Goal: Information Seeking & Learning: Learn about a topic

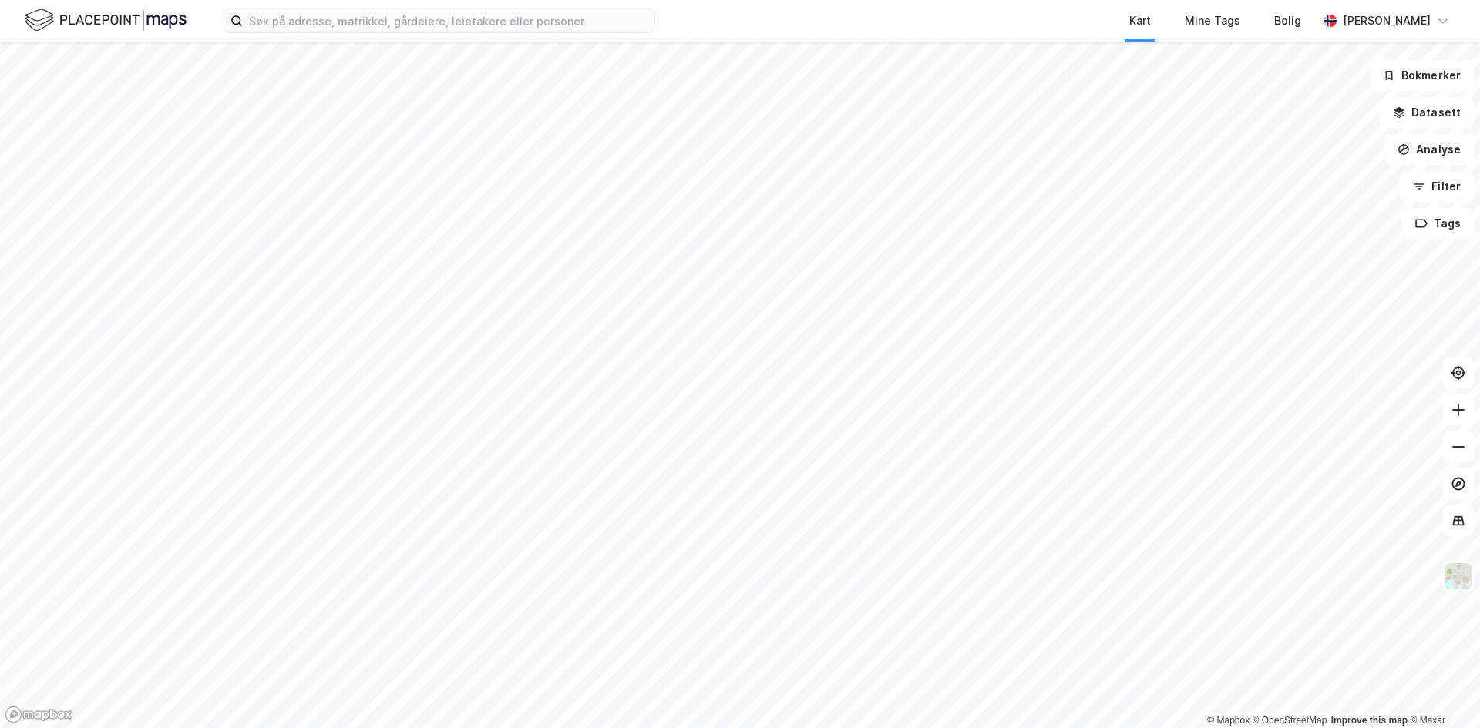
click at [997, 0] on html "Kart Mine Tags Bolig Håvard Skaland © Mapbox © OpenStreetMap Improve this map ©…" at bounding box center [740, 364] width 1480 height 728
click at [361, 8] on label at bounding box center [440, 20] width 432 height 25
click at [361, 9] on input at bounding box center [449, 20] width 412 height 23
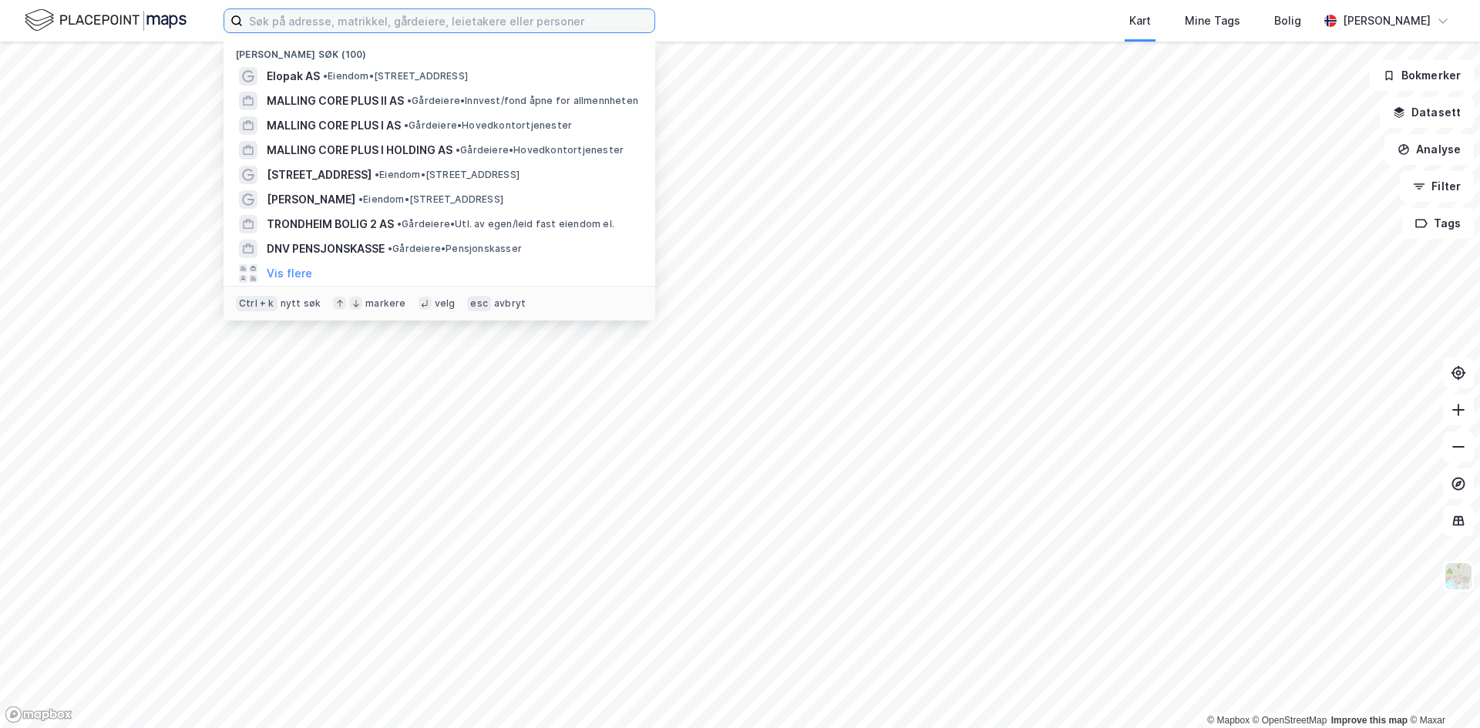
click at [361, 19] on input at bounding box center [449, 20] width 412 height 23
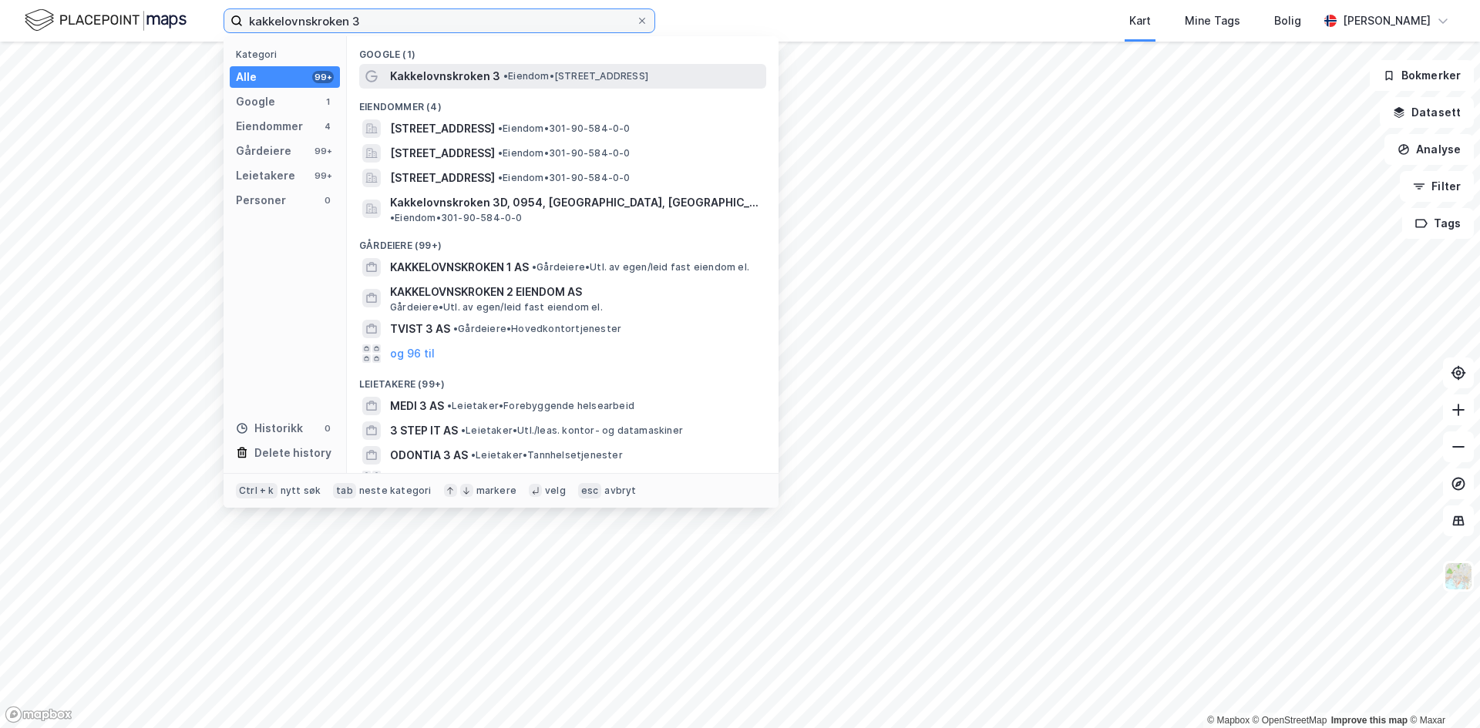
type input "kakkelovnskroken 3"
click at [472, 67] on span "Kakkelovnskroken 3" at bounding box center [445, 76] width 110 height 18
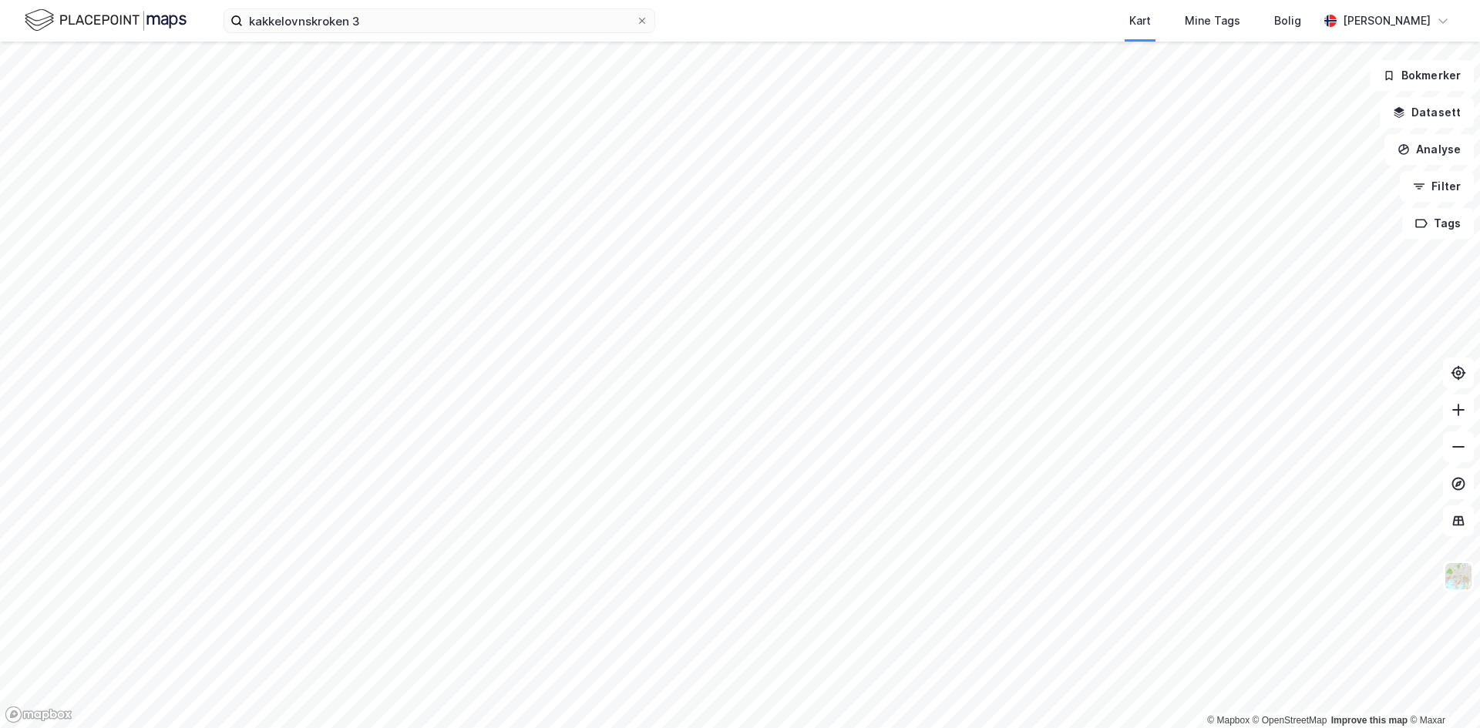
click at [426, 35] on div "kakkelovnskroken 3 Kart Mine Tags Bolig Håvard Skaland" at bounding box center [740, 21] width 1480 height 42
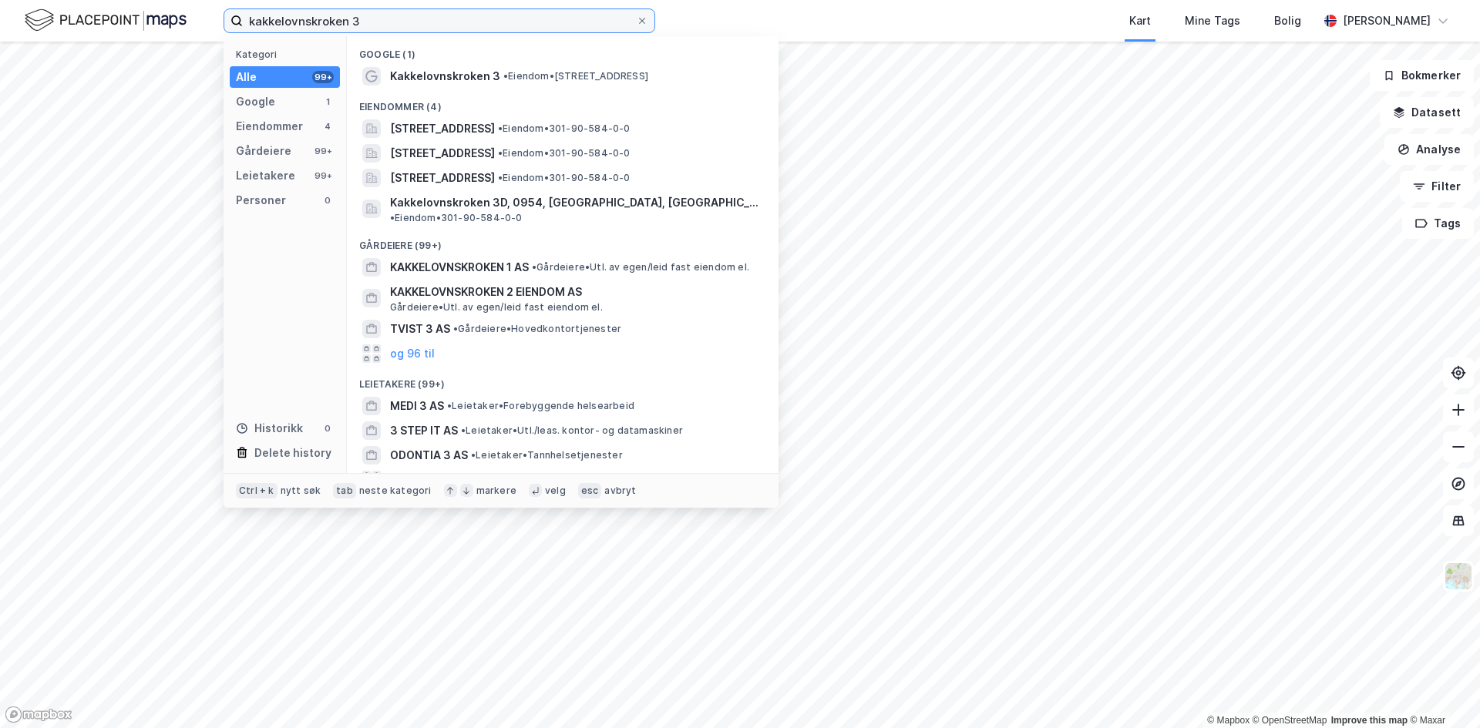
click at [415, 23] on input "kakkelovnskroken 3" at bounding box center [439, 20] width 393 height 23
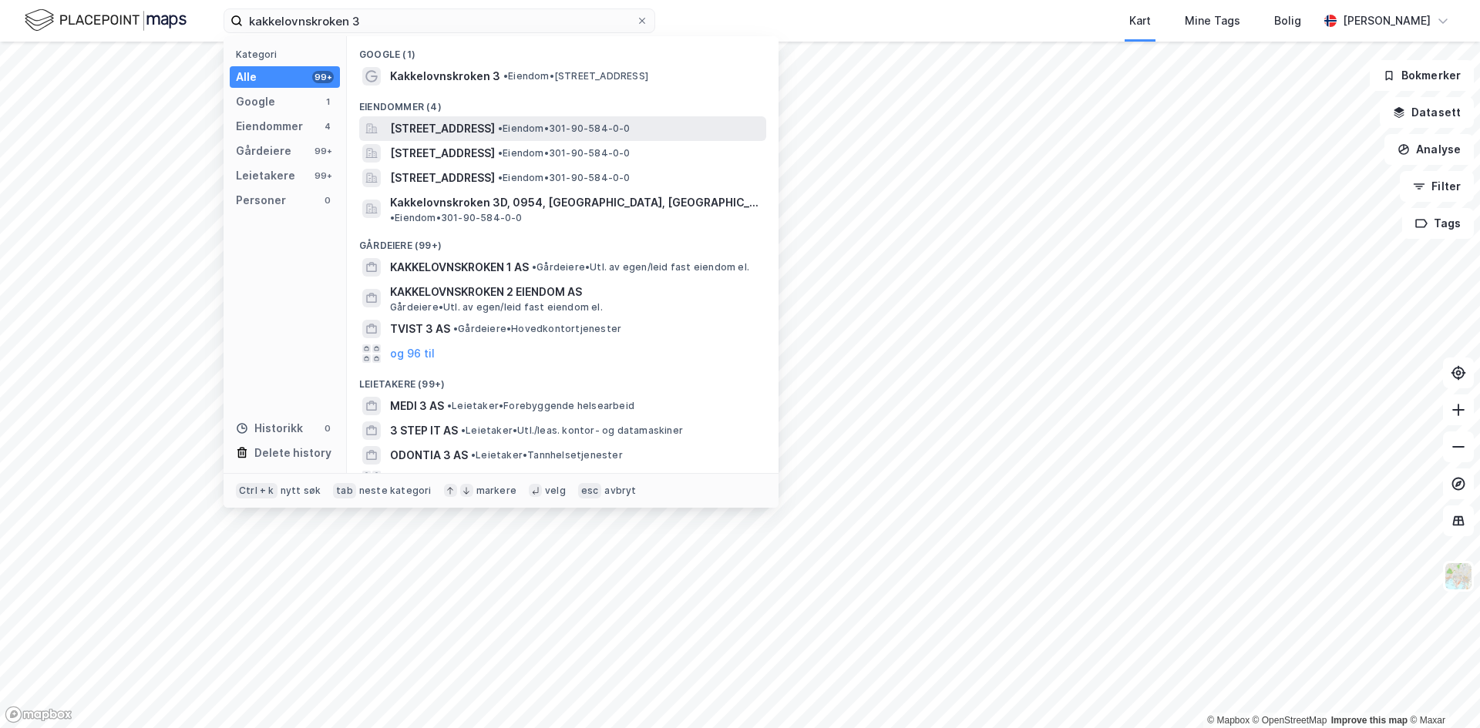
click at [455, 129] on span "[STREET_ADDRESS]" at bounding box center [442, 128] width 105 height 18
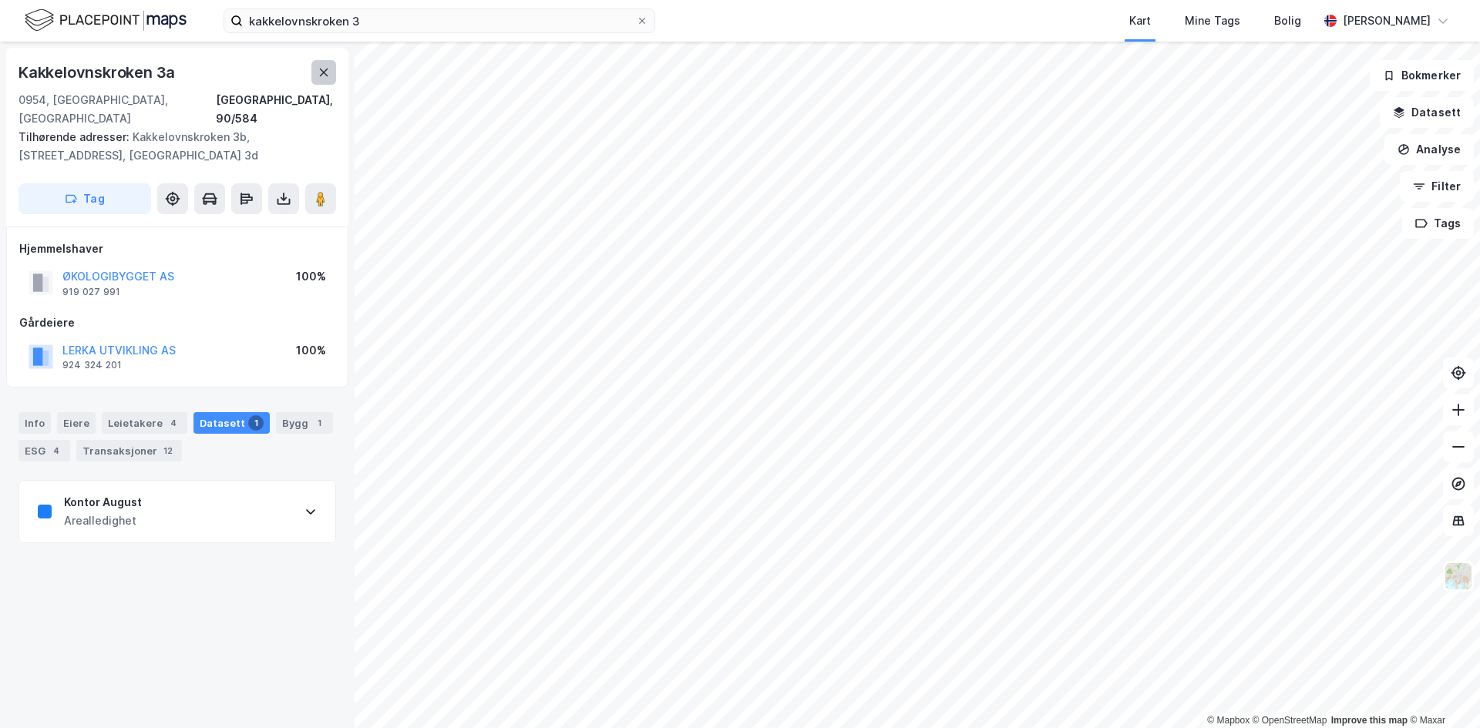
click at [333, 71] on button at bounding box center [323, 72] width 25 height 25
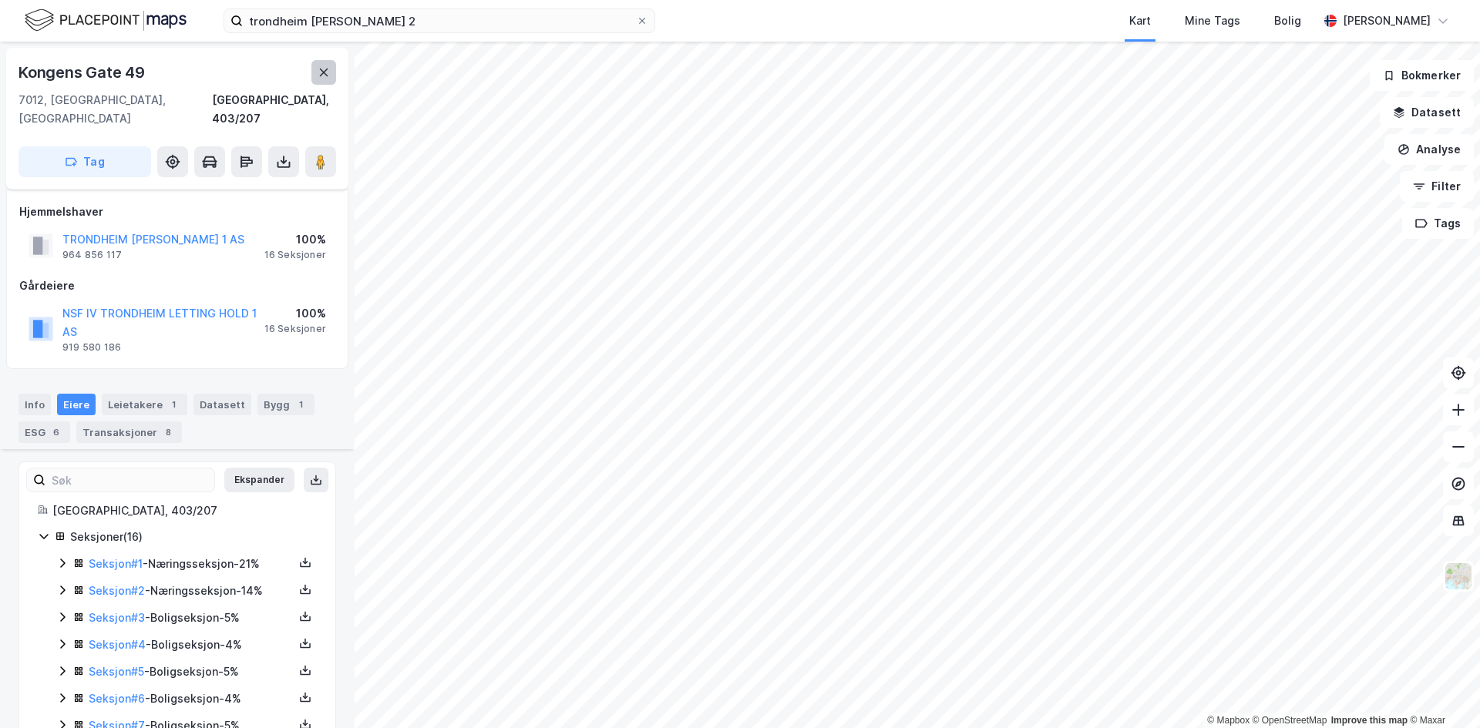
scroll to position [269, 0]
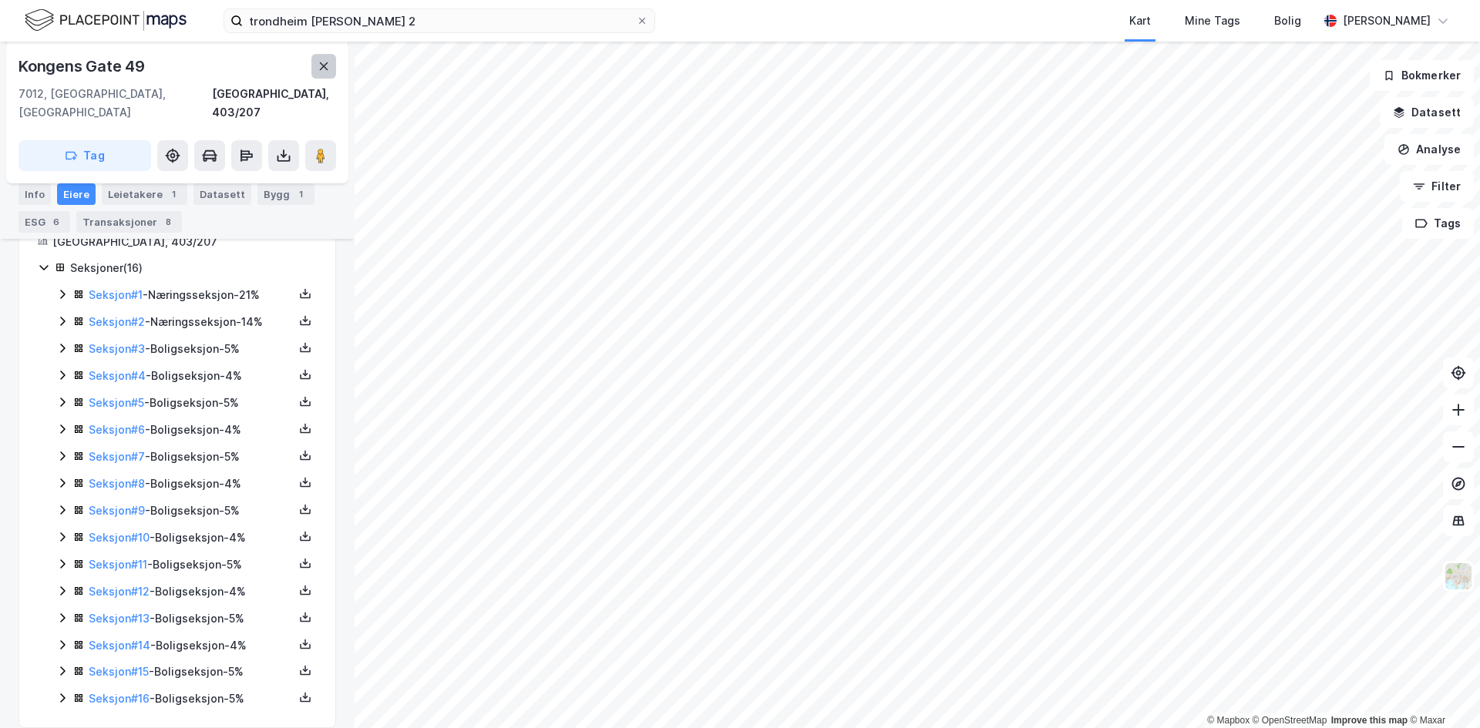
click at [331, 60] on button at bounding box center [323, 66] width 25 height 25
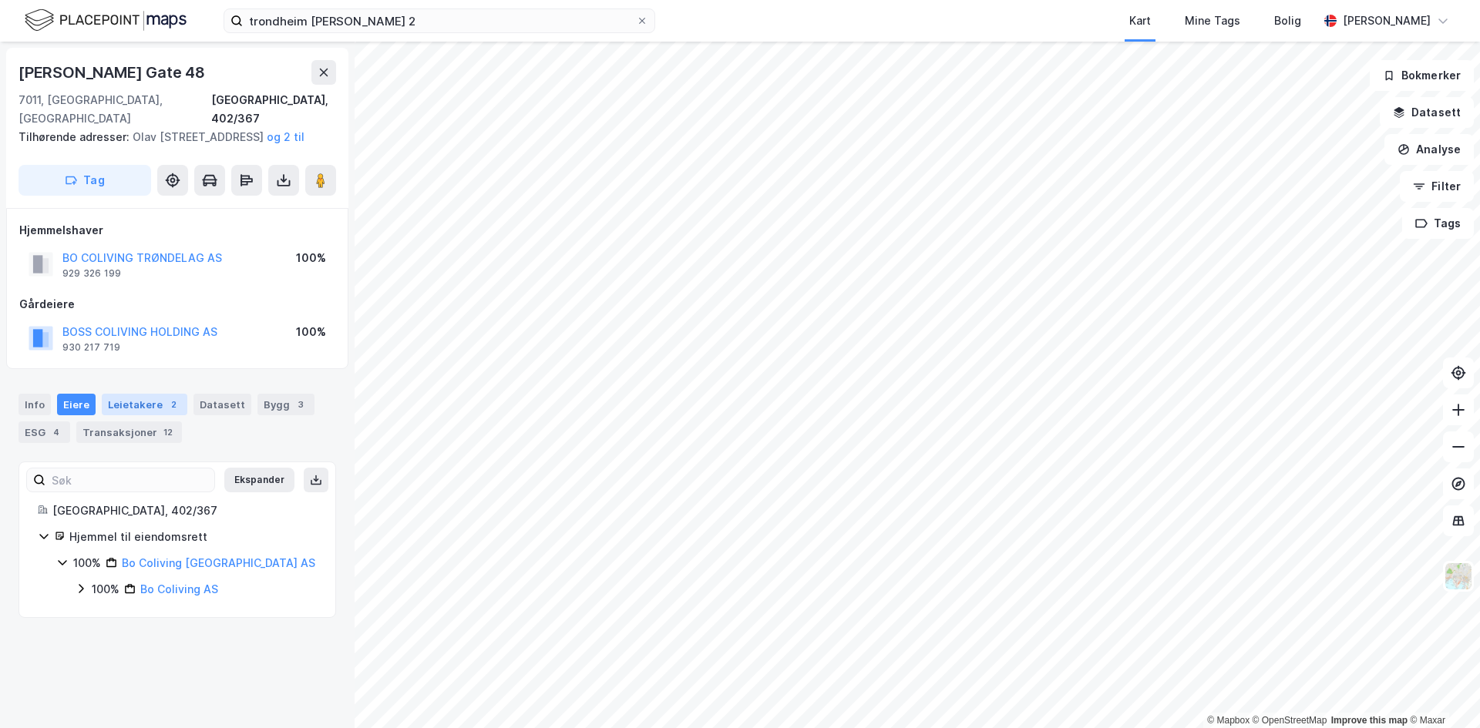
click at [120, 412] on div "Leietakere 2" at bounding box center [145, 405] width 86 height 22
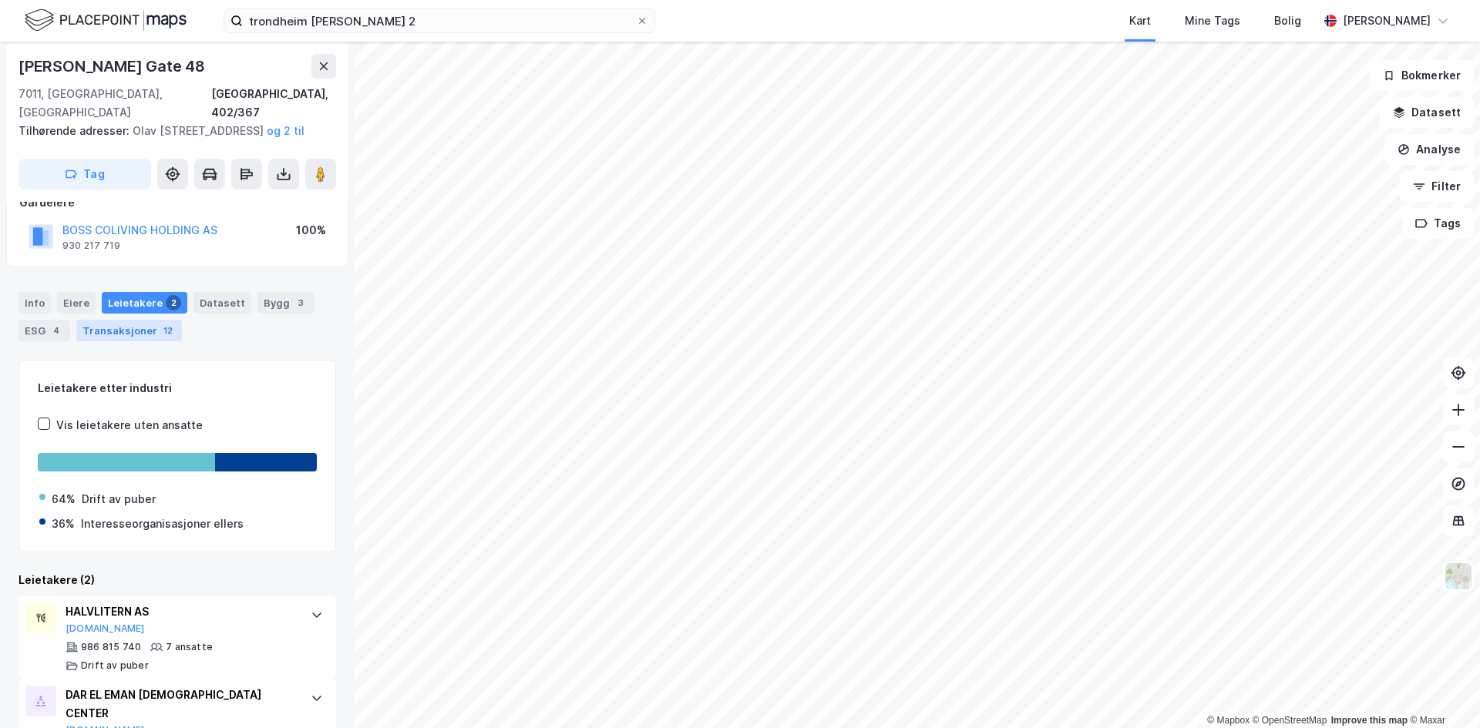
scroll to position [154, 0]
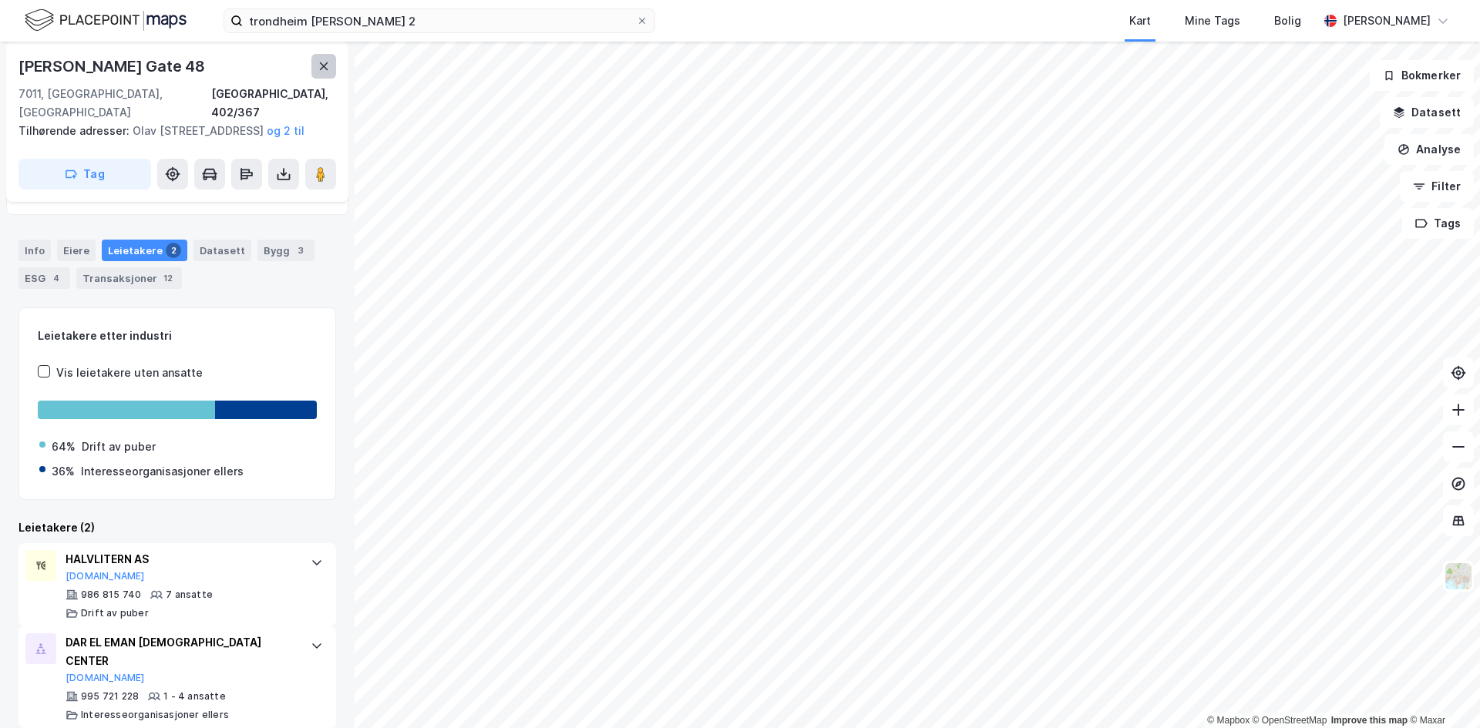
click at [324, 70] on icon at bounding box center [324, 66] width 12 height 12
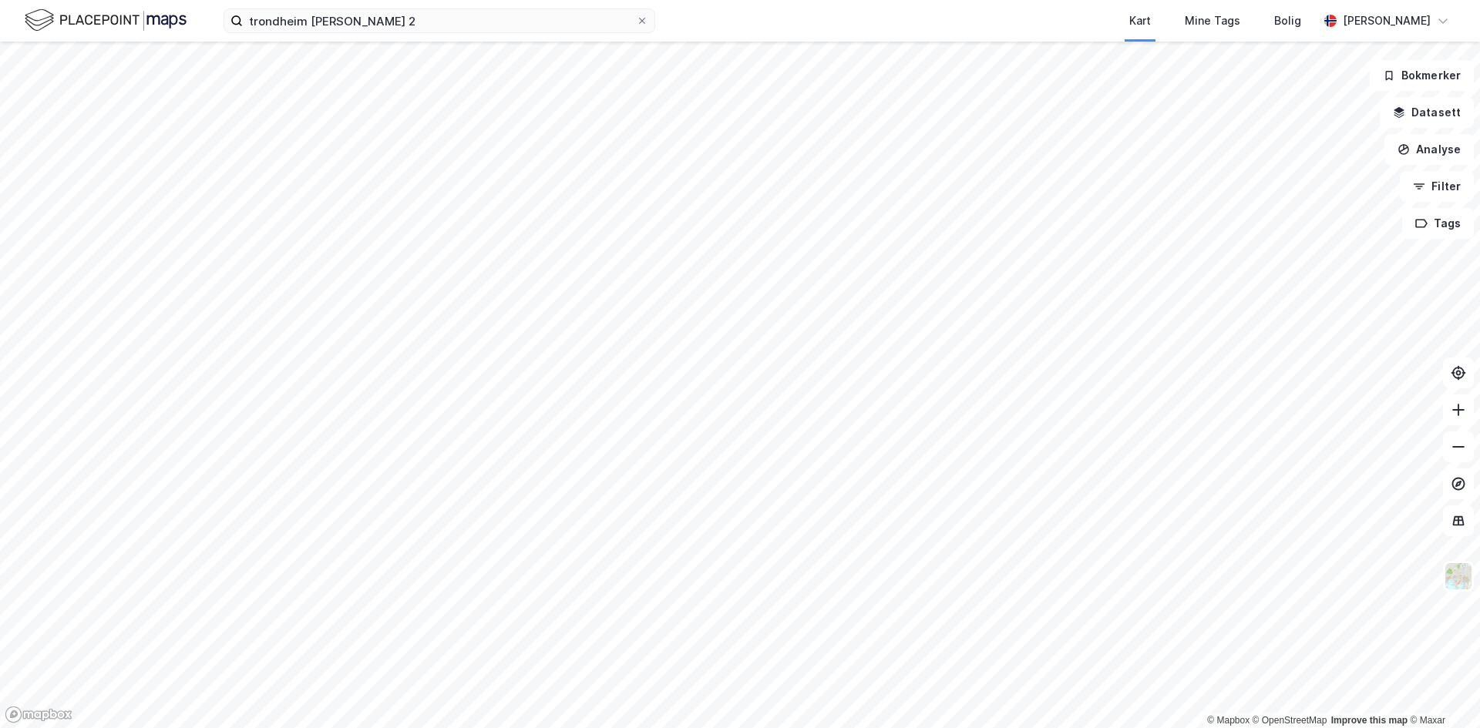
click at [697, 0] on html "trondheim [PERSON_NAME] 2 Kart Mine Tags [PERSON_NAME] Skaland © Mapbox © OpenS…" at bounding box center [740, 364] width 1480 height 728
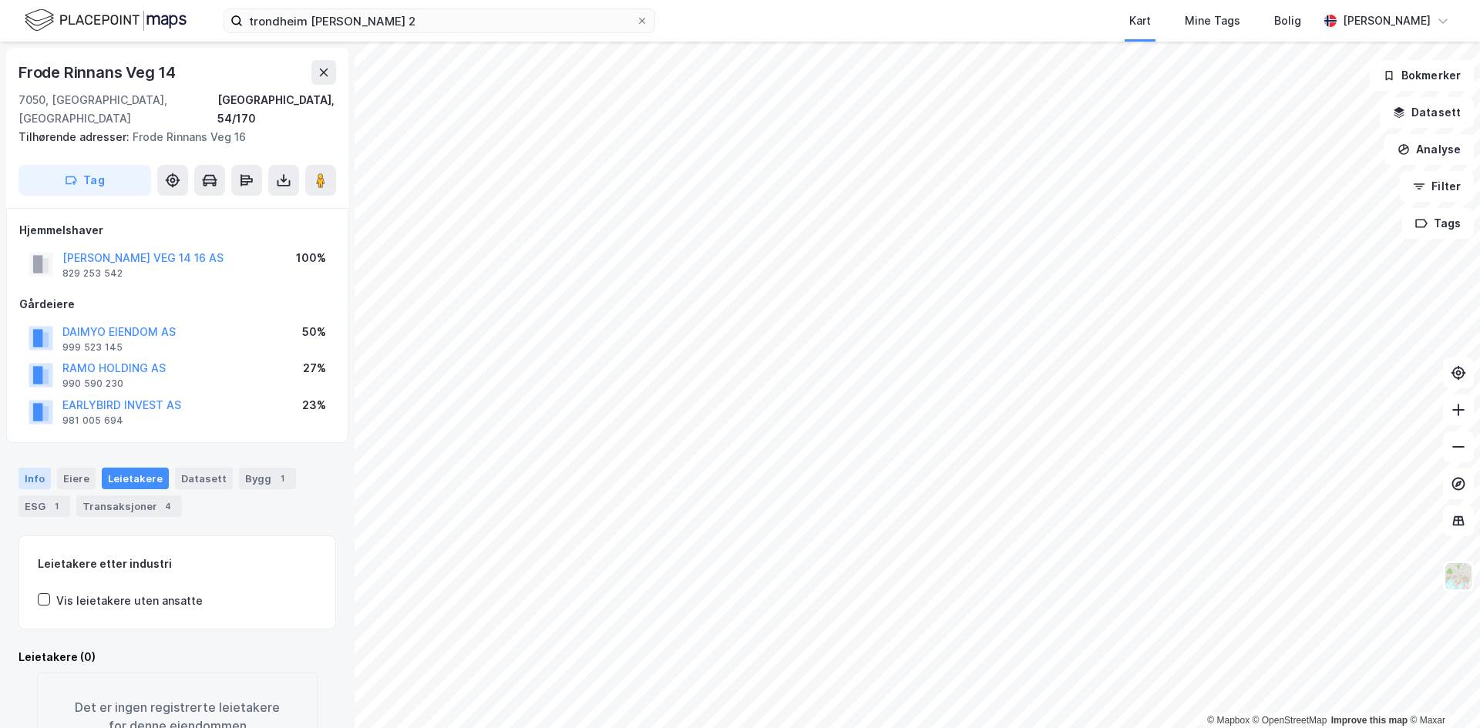
click at [33, 468] on div "Info" at bounding box center [34, 479] width 32 height 22
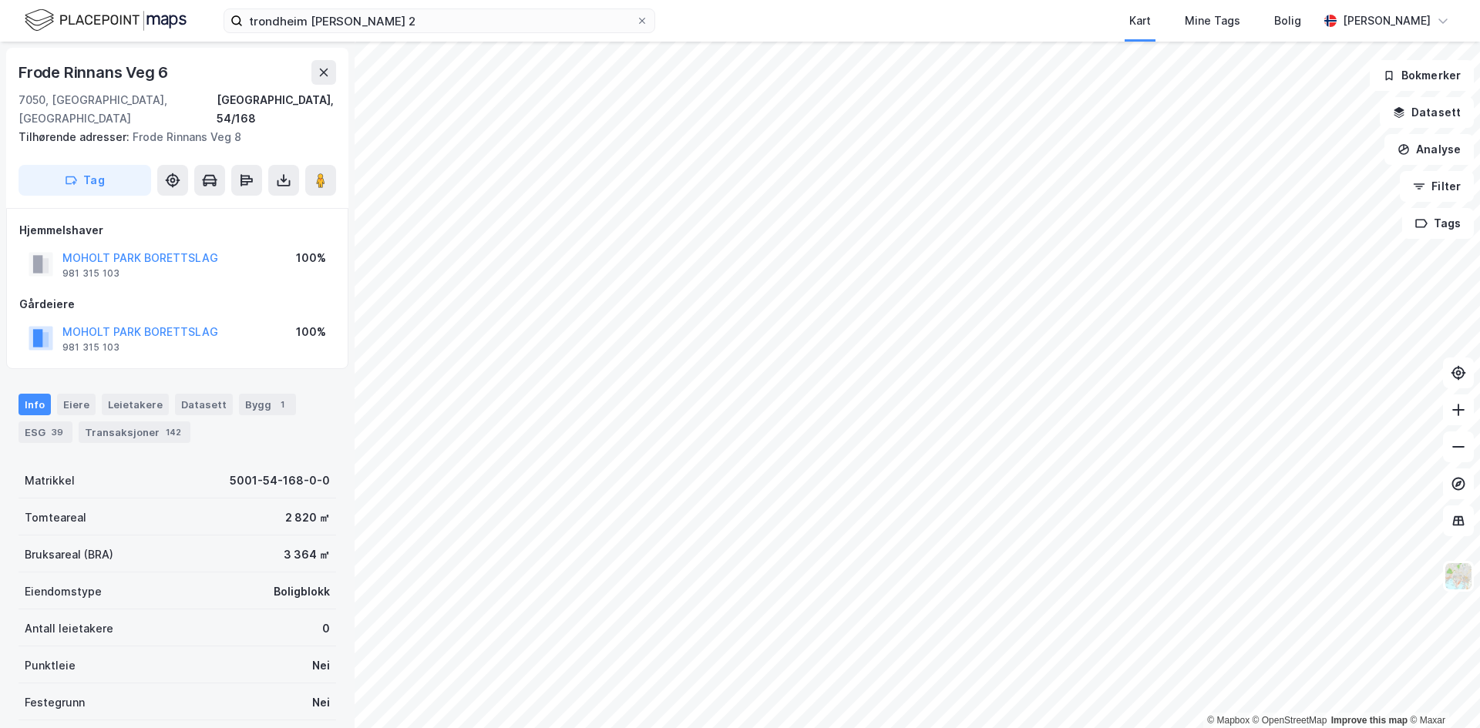
scroll to position [1, 0]
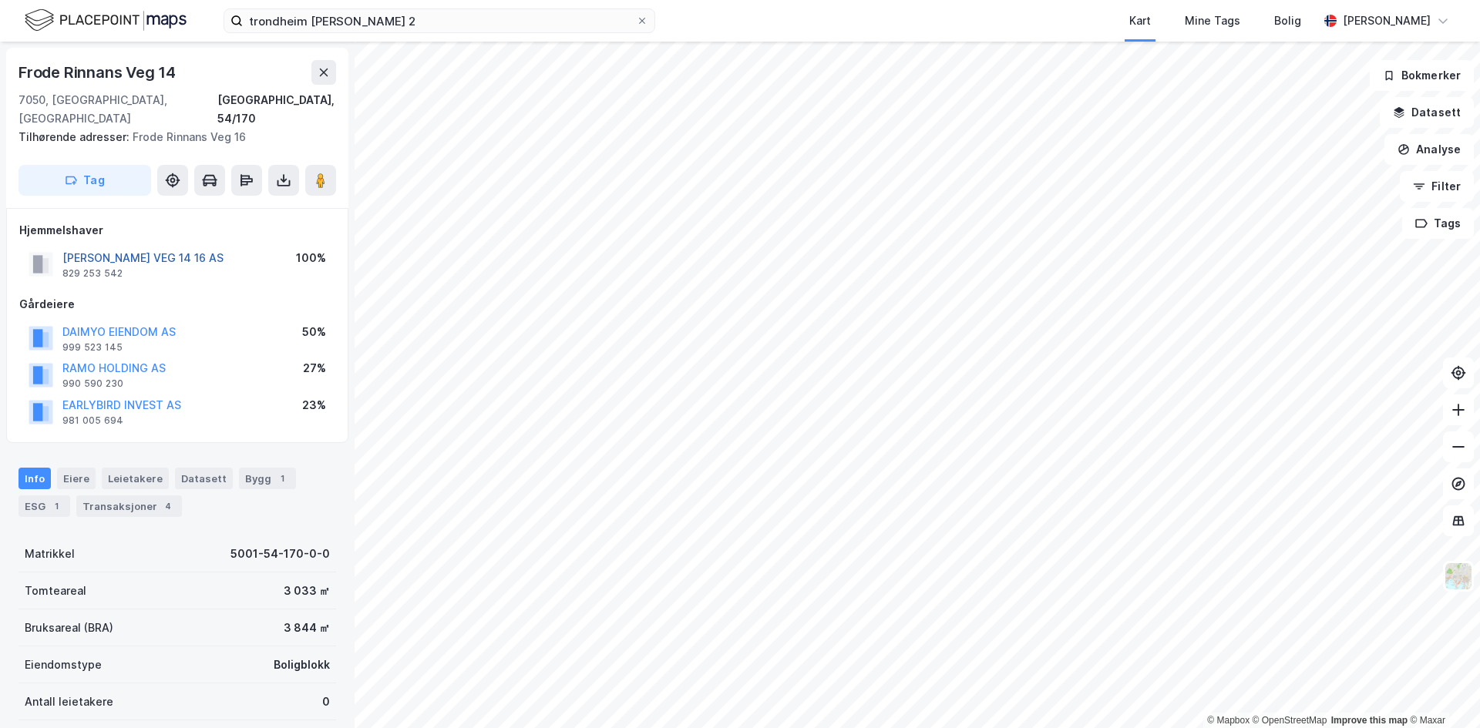
click at [0, 0] on button "[PERSON_NAME] VEG 14 16 AS" at bounding box center [0, 0] width 0 height 0
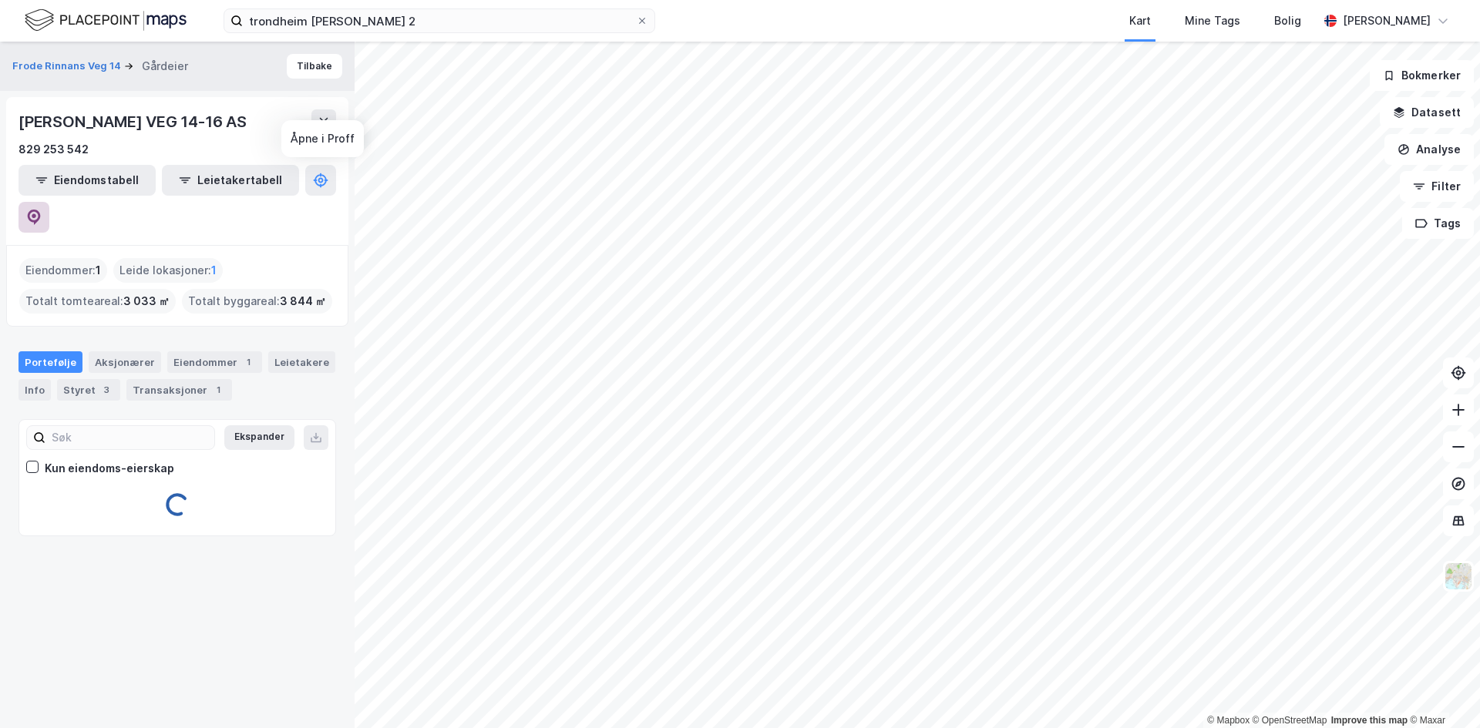
click at [42, 210] on icon at bounding box center [33, 217] width 15 height 15
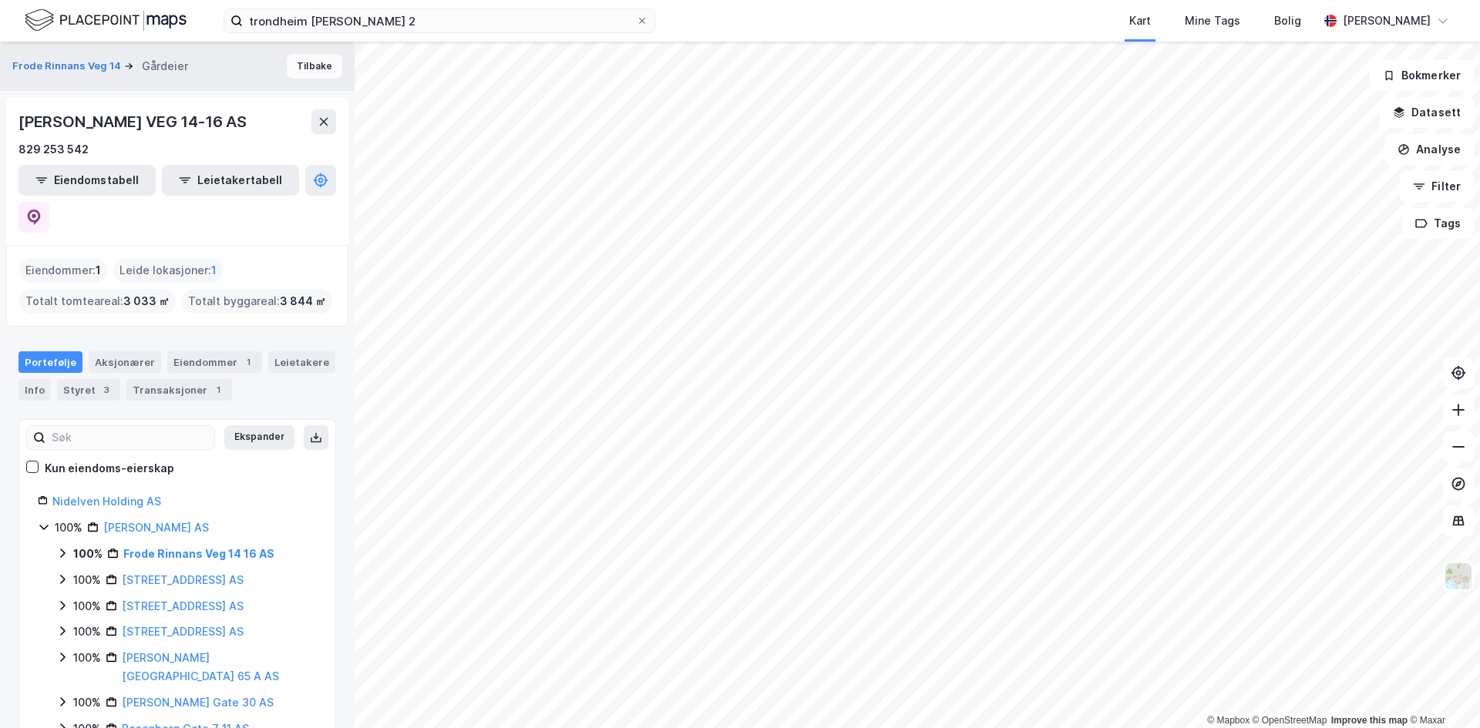
click at [310, 73] on button "Tilbake" at bounding box center [314, 66] width 55 height 25
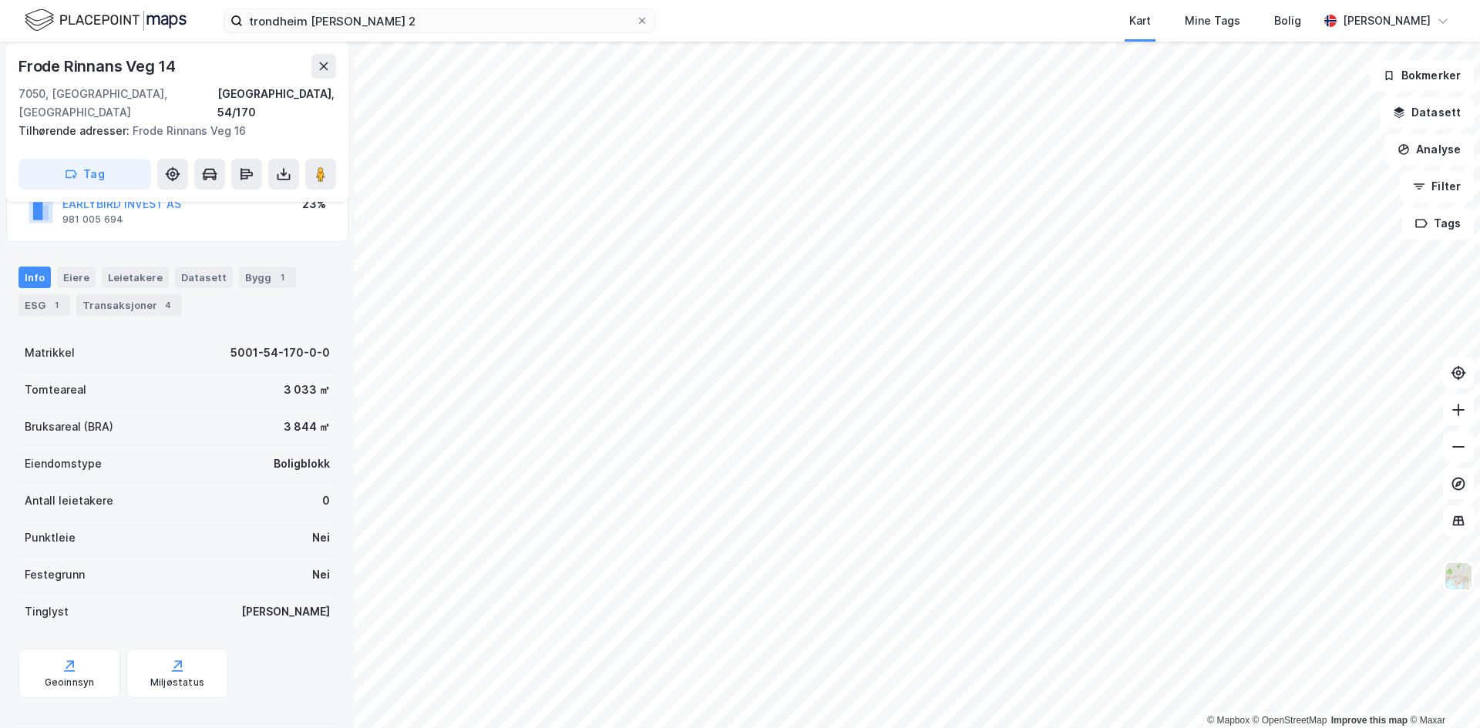
scroll to position [203, 0]
click at [68, 265] on div "Eiere" at bounding box center [76, 276] width 39 height 22
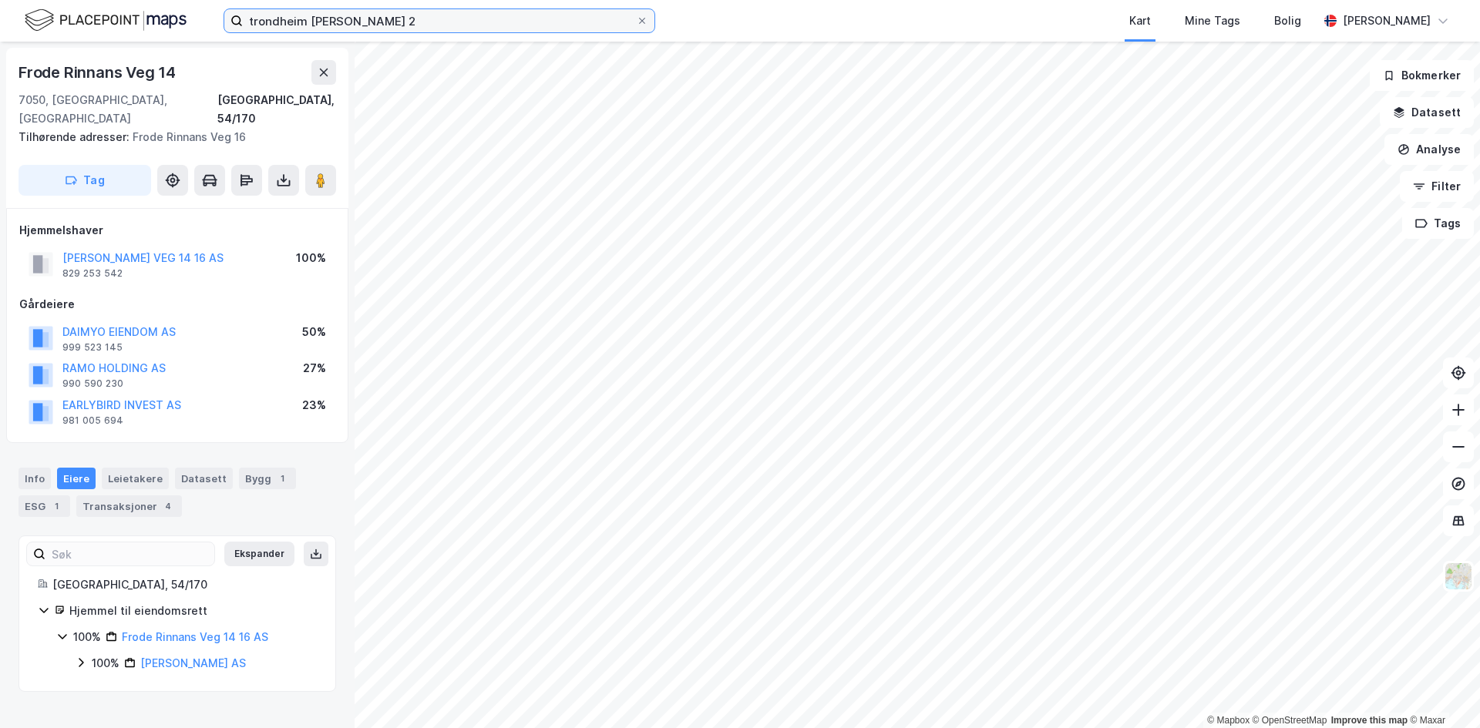
click at [363, 12] on input "trondheim [PERSON_NAME] 2" at bounding box center [439, 20] width 393 height 23
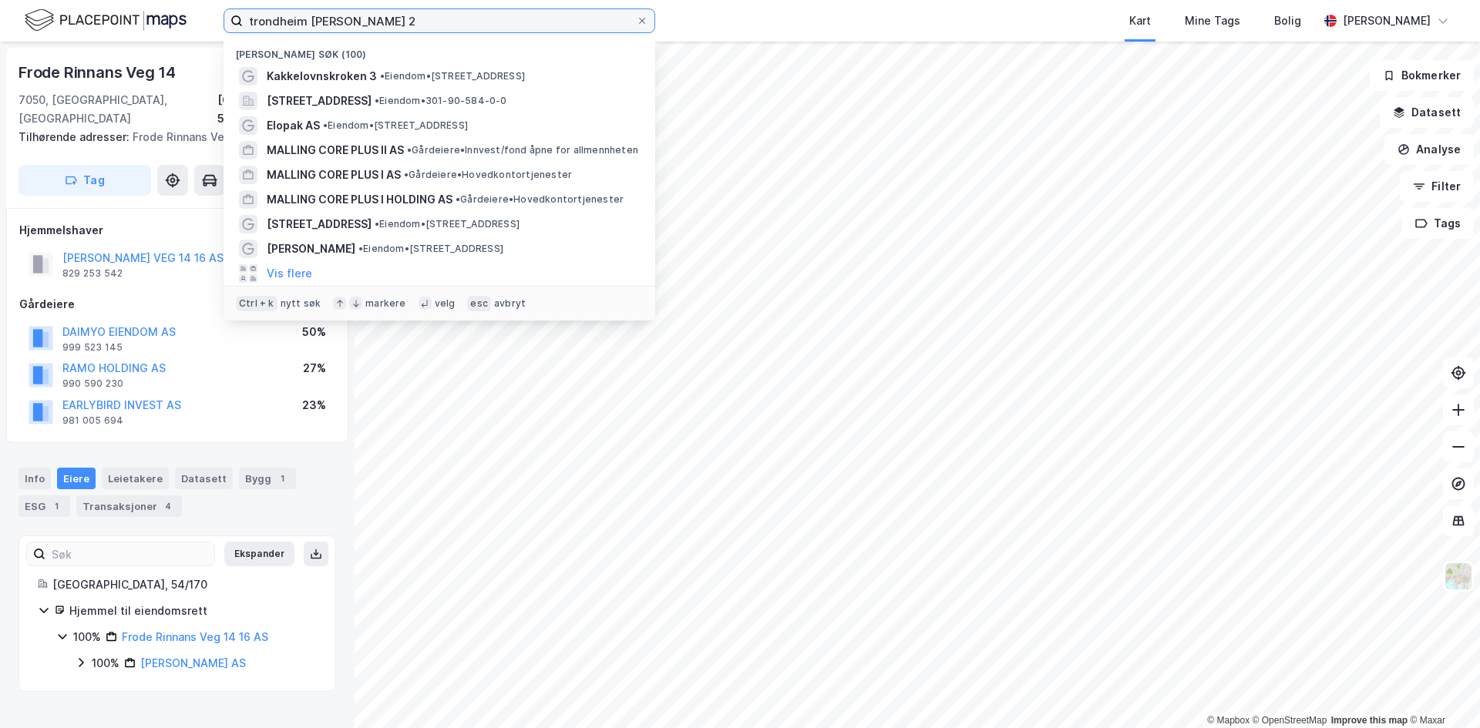
click at [363, 12] on input "trondheim [PERSON_NAME] 2" at bounding box center [439, 20] width 393 height 23
paste input "Nidelven Holding AS"
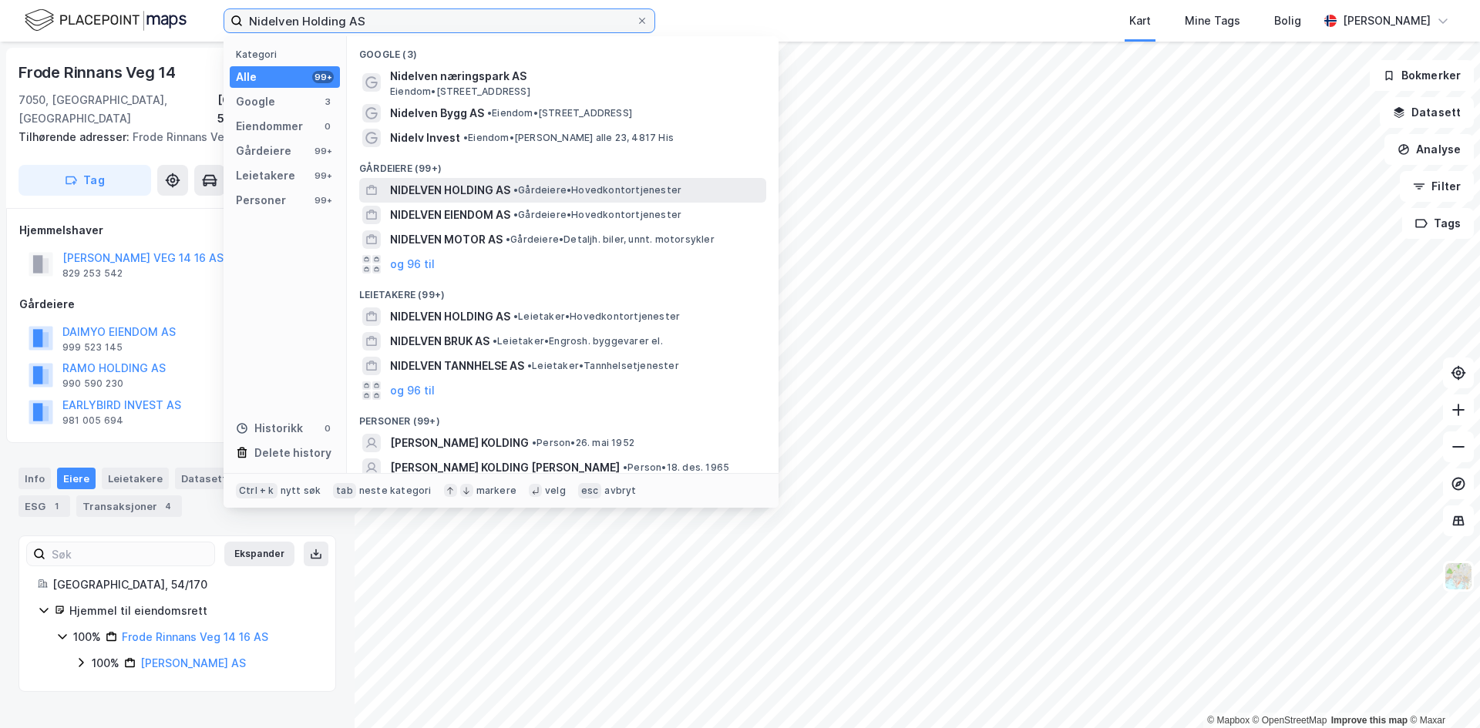
type input "Nidelven Holding AS"
click at [446, 188] on span "NIDELVEN HOLDING AS" at bounding box center [450, 190] width 120 height 18
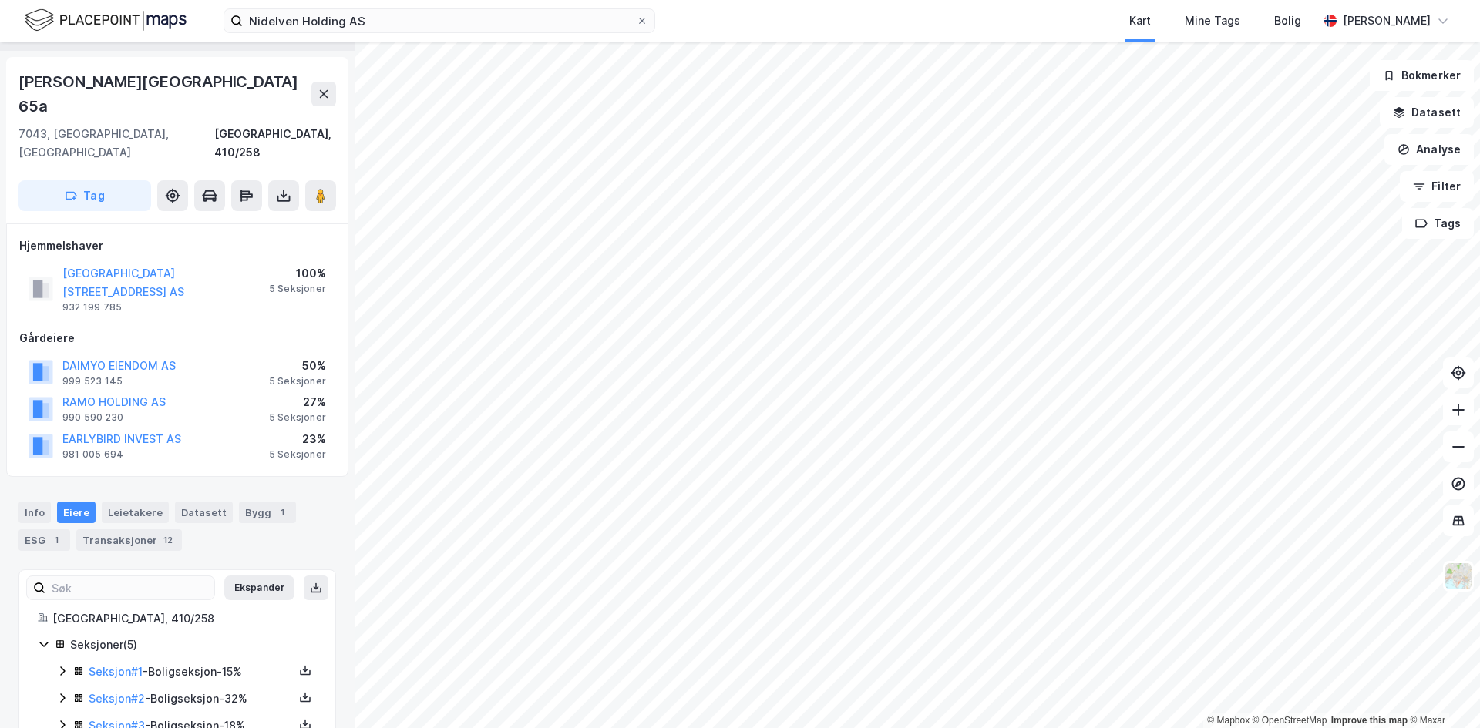
scroll to position [1, 0]
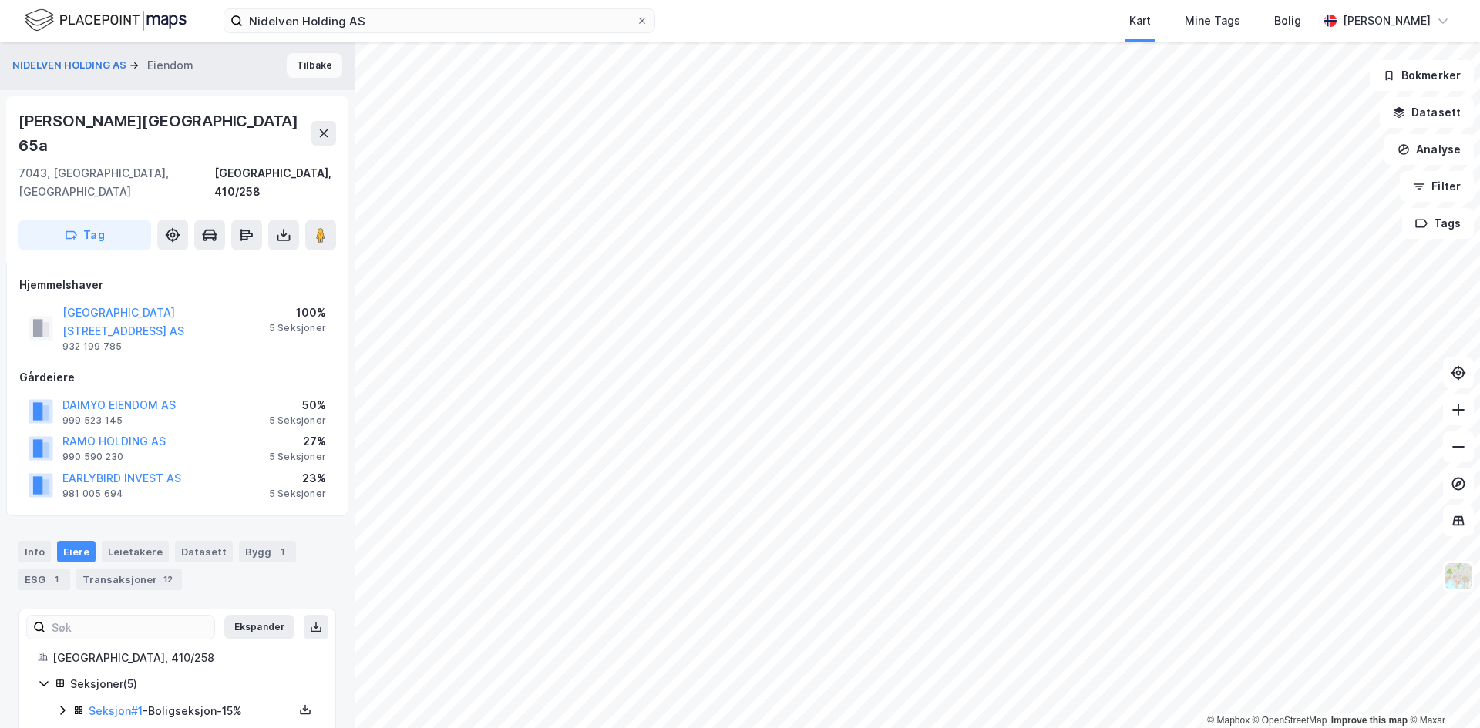
click at [309, 60] on button "Tilbake" at bounding box center [314, 65] width 55 height 25
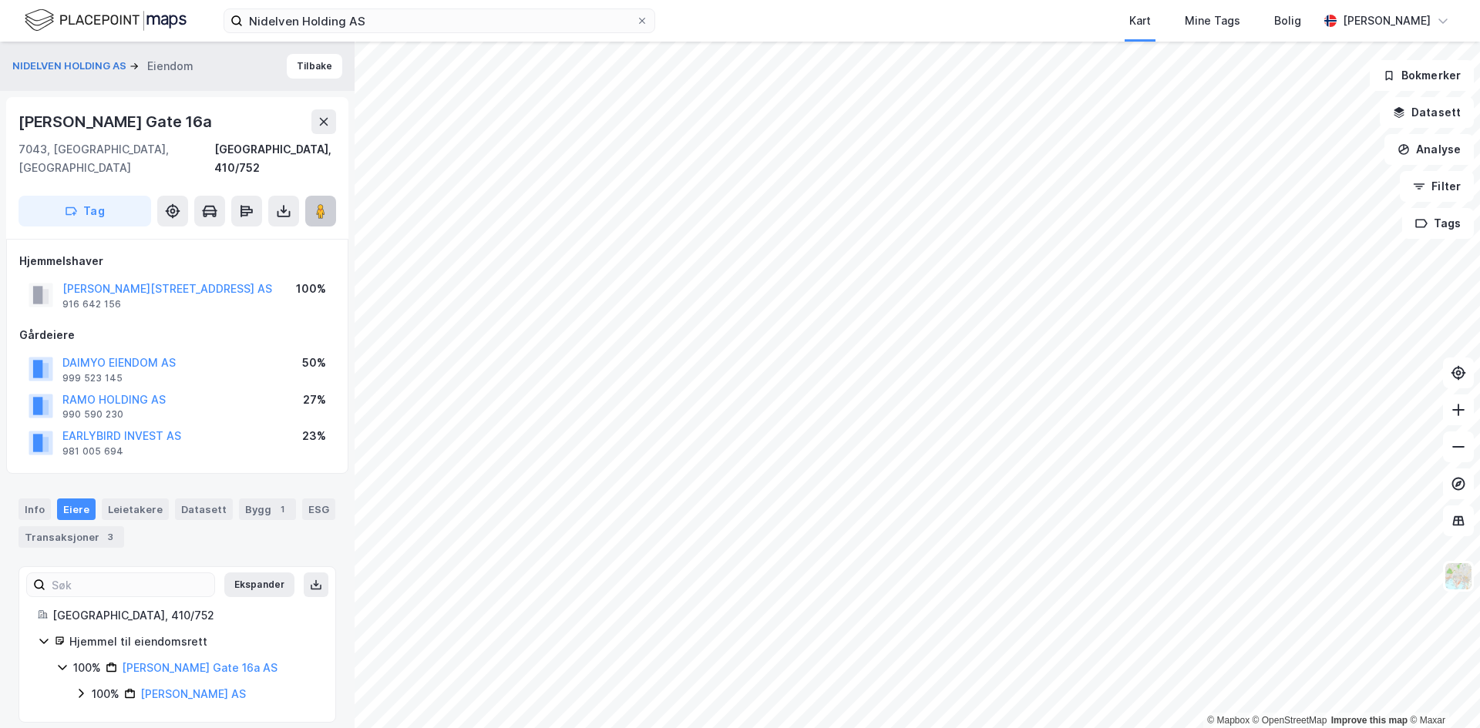
click at [321, 196] on button at bounding box center [320, 211] width 31 height 31
click at [308, 60] on button "Tilbake" at bounding box center [314, 66] width 55 height 25
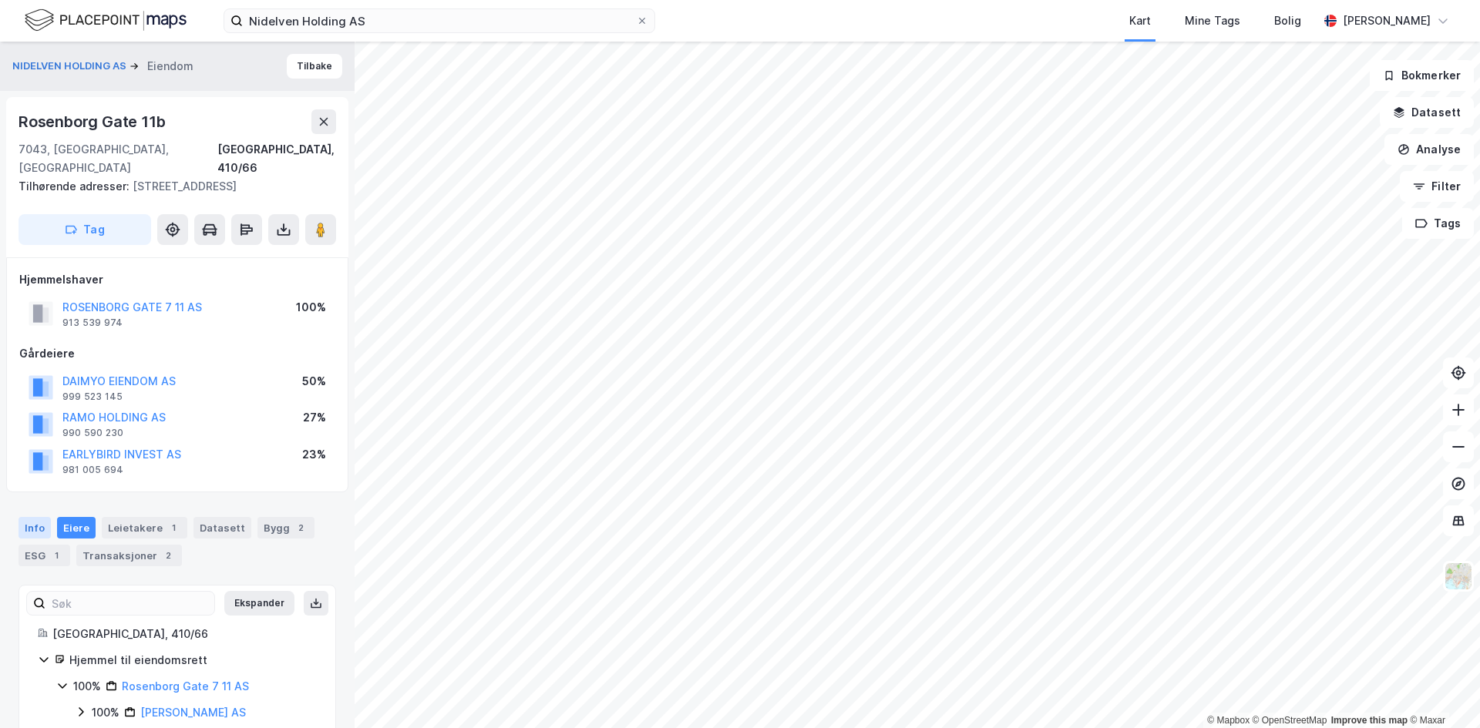
click at [32, 531] on div "Info" at bounding box center [34, 528] width 32 height 22
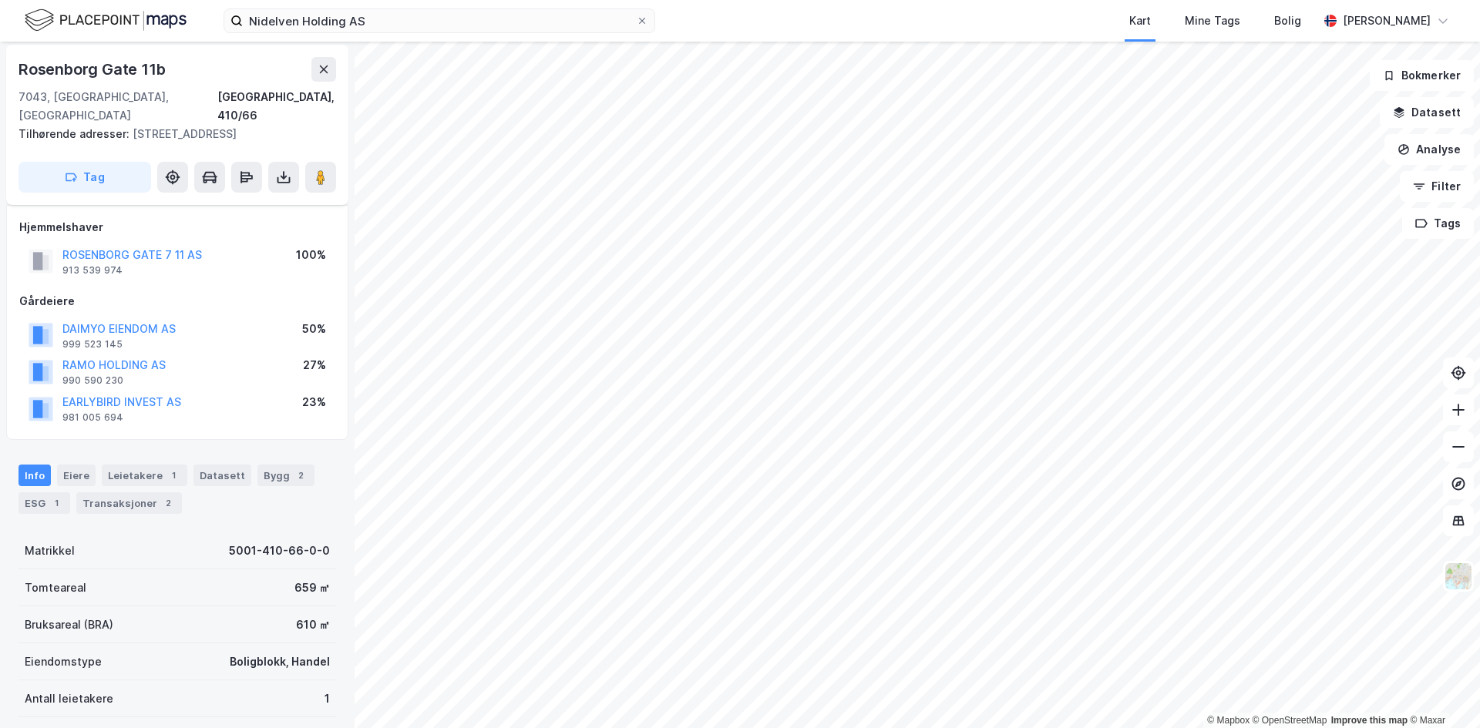
scroll to position [77, 0]
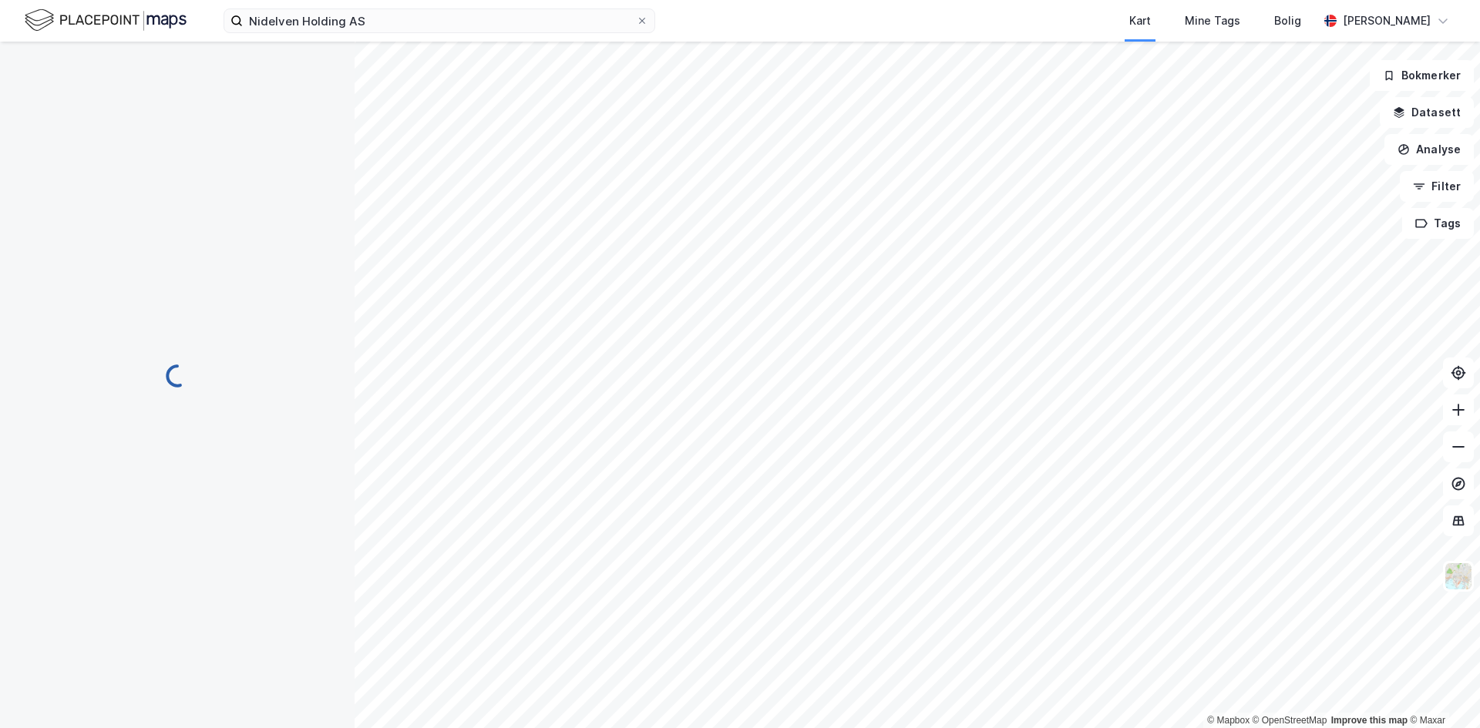
scroll to position [77, 0]
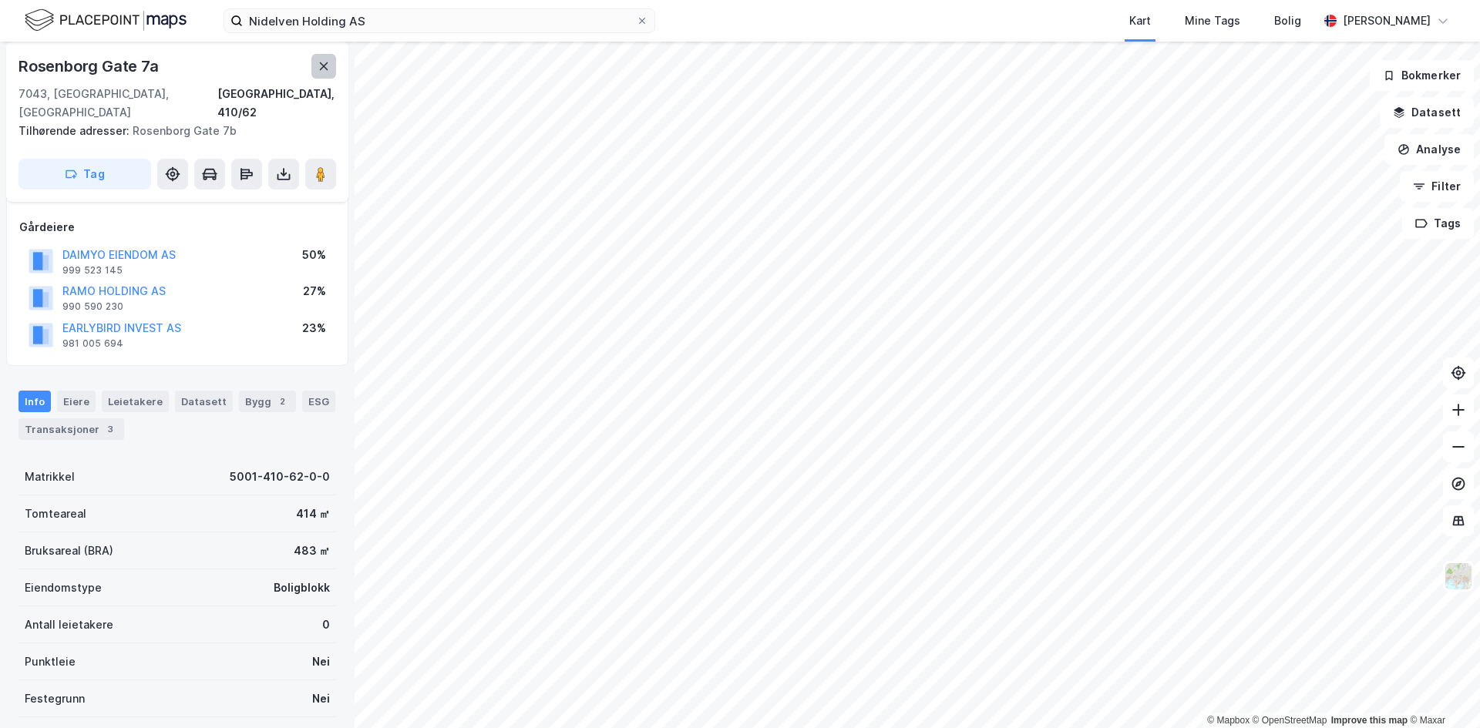
click at [330, 76] on button at bounding box center [323, 66] width 25 height 25
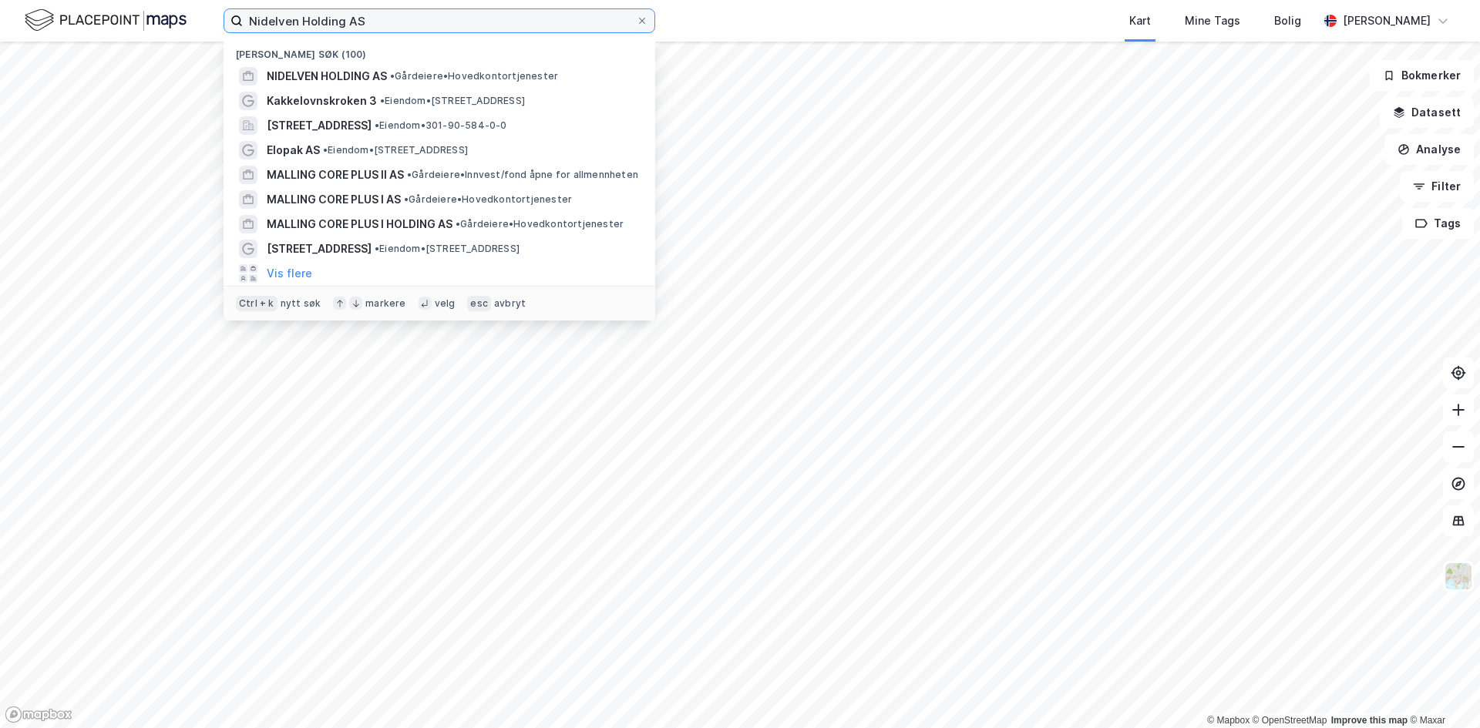
click at [401, 11] on input "Nidelven Holding AS" at bounding box center [439, 20] width 393 height 23
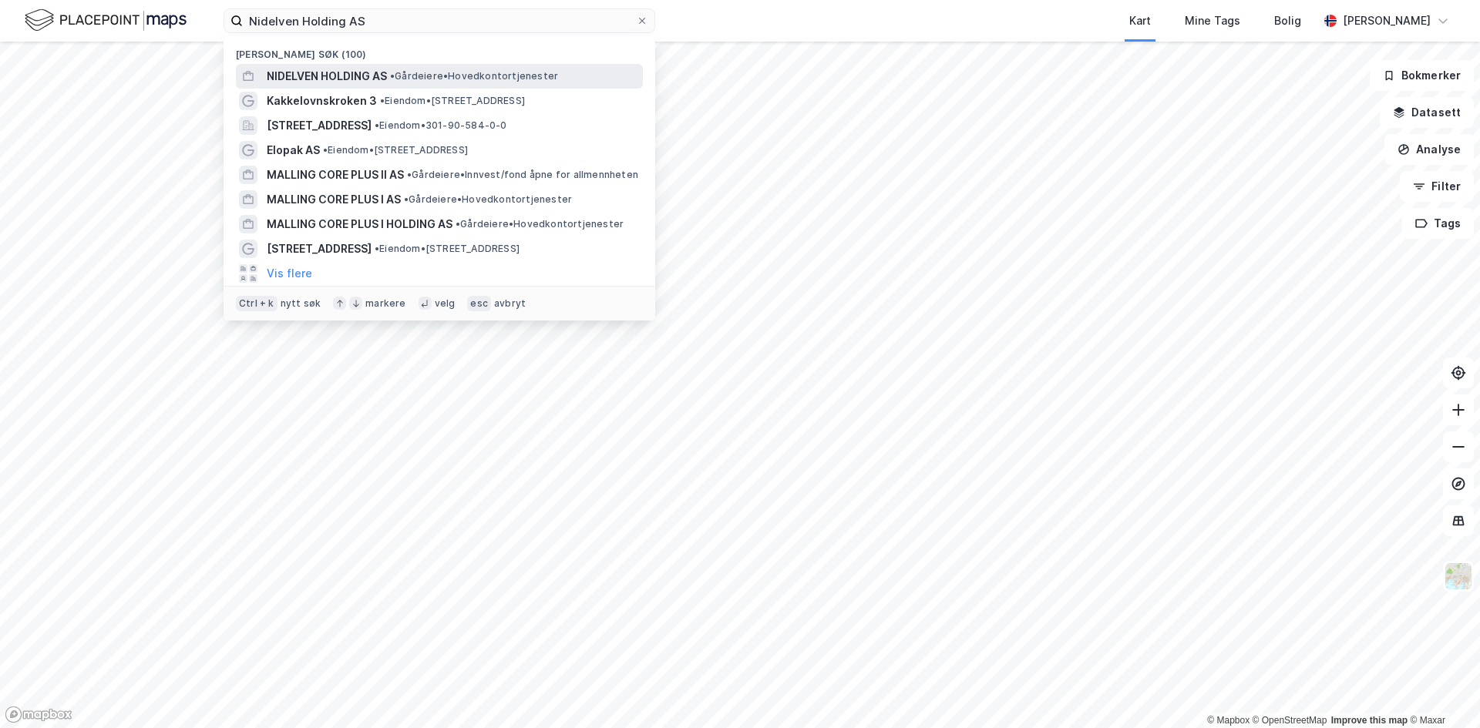
click at [306, 82] on span "NIDELVEN HOLDING AS" at bounding box center [327, 76] width 120 height 18
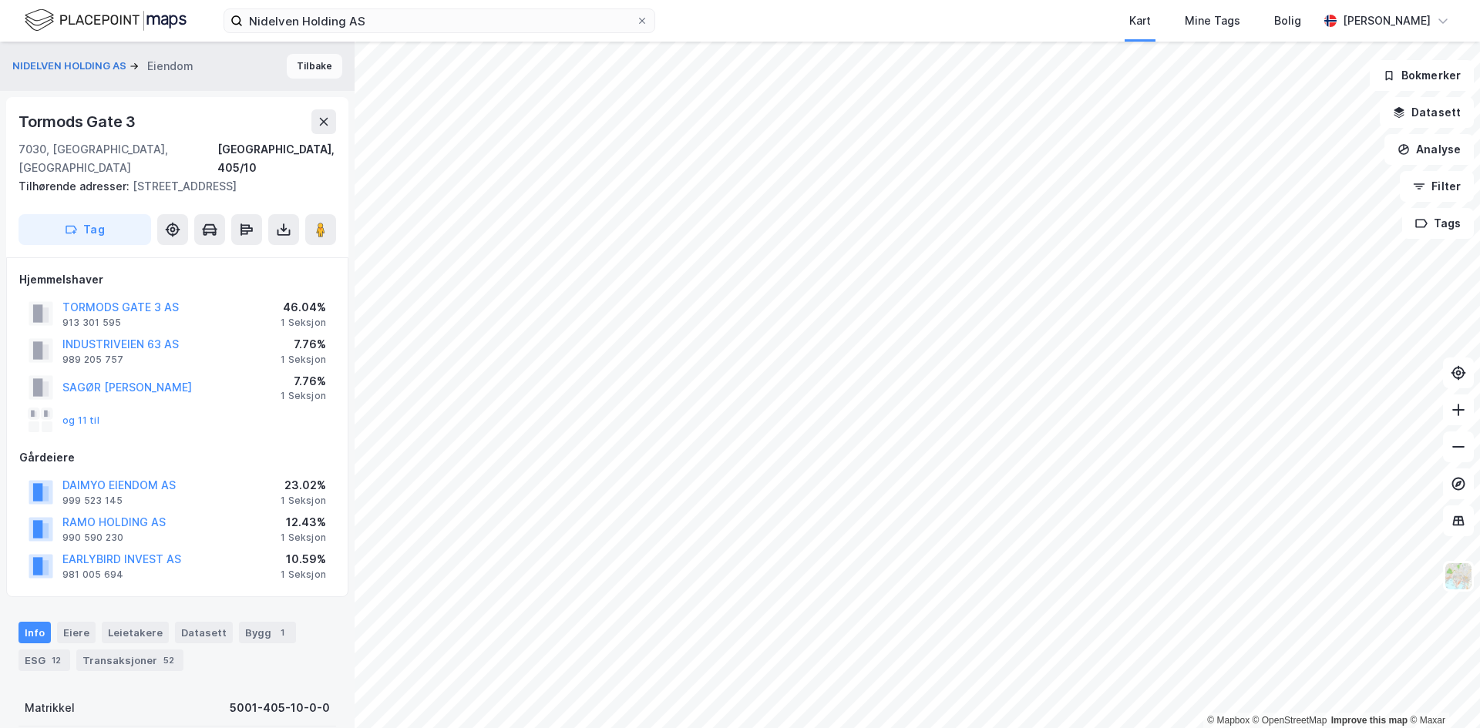
click at [311, 67] on button "Tilbake" at bounding box center [314, 66] width 55 height 25
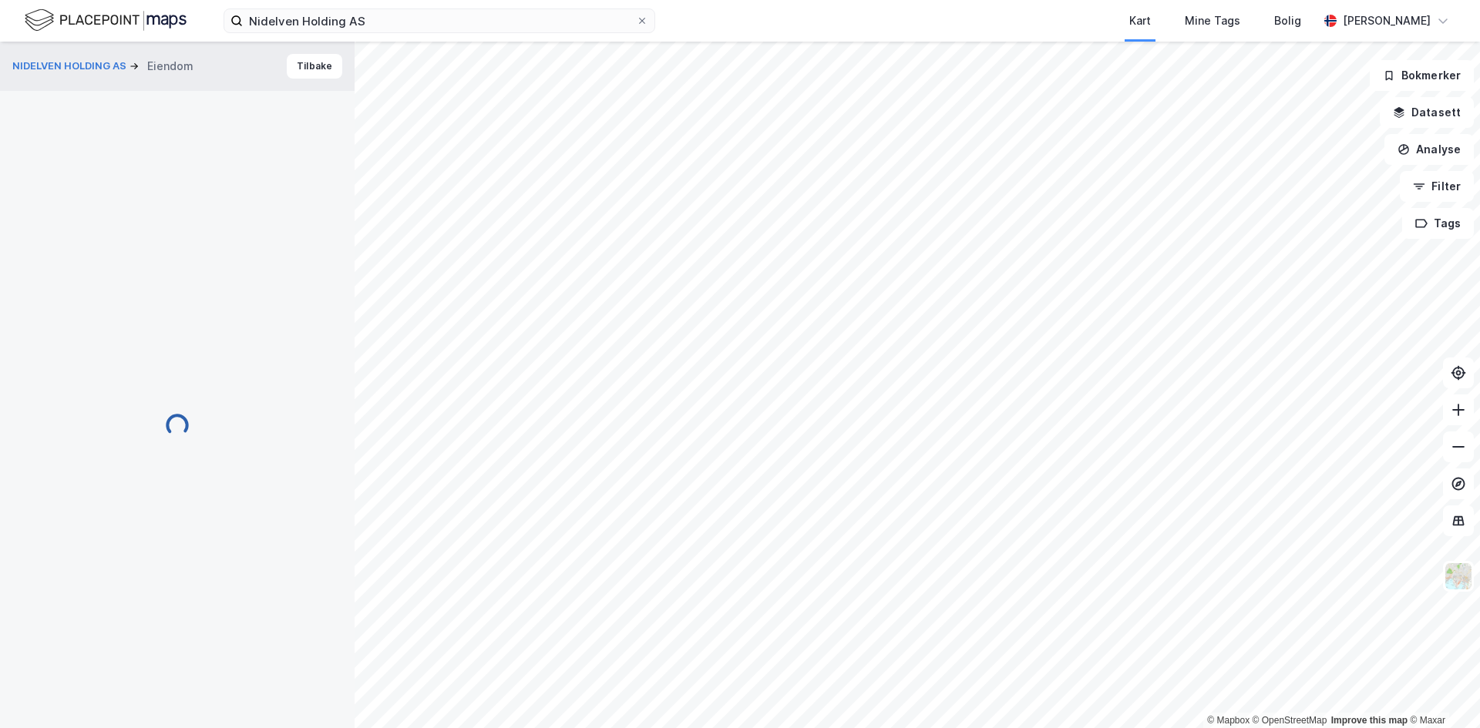
scroll to position [5, 0]
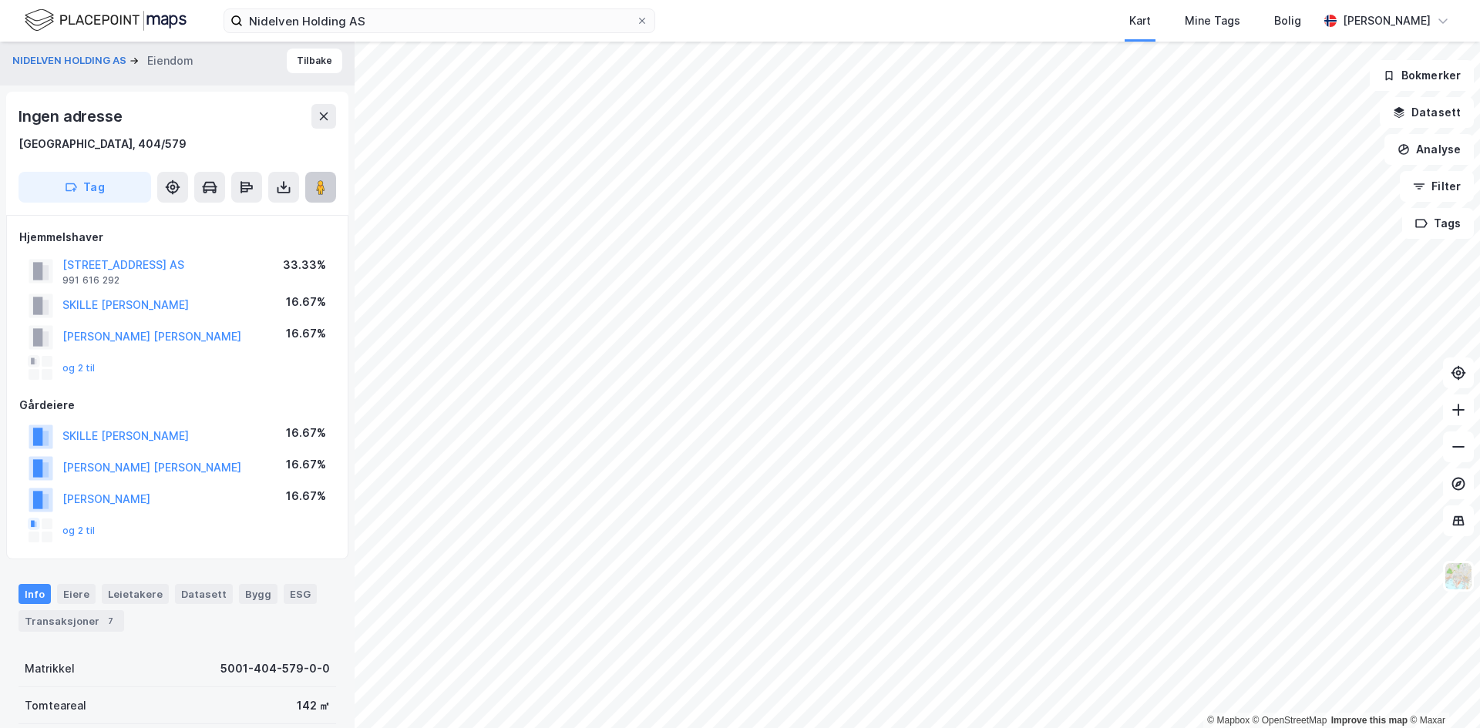
click at [323, 193] on image at bounding box center [320, 187] width 9 height 15
click at [295, 68] on button "Tilbake" at bounding box center [314, 61] width 55 height 25
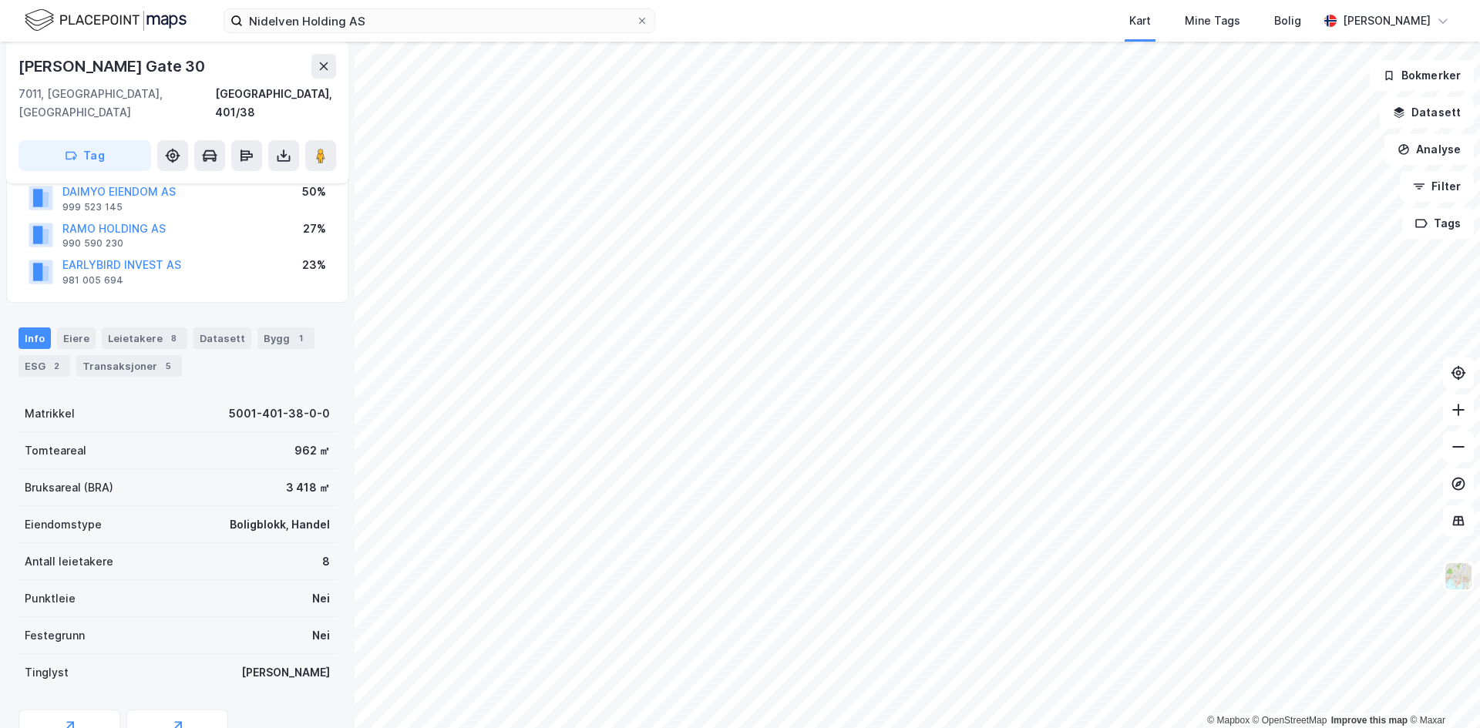
scroll to position [314, 0]
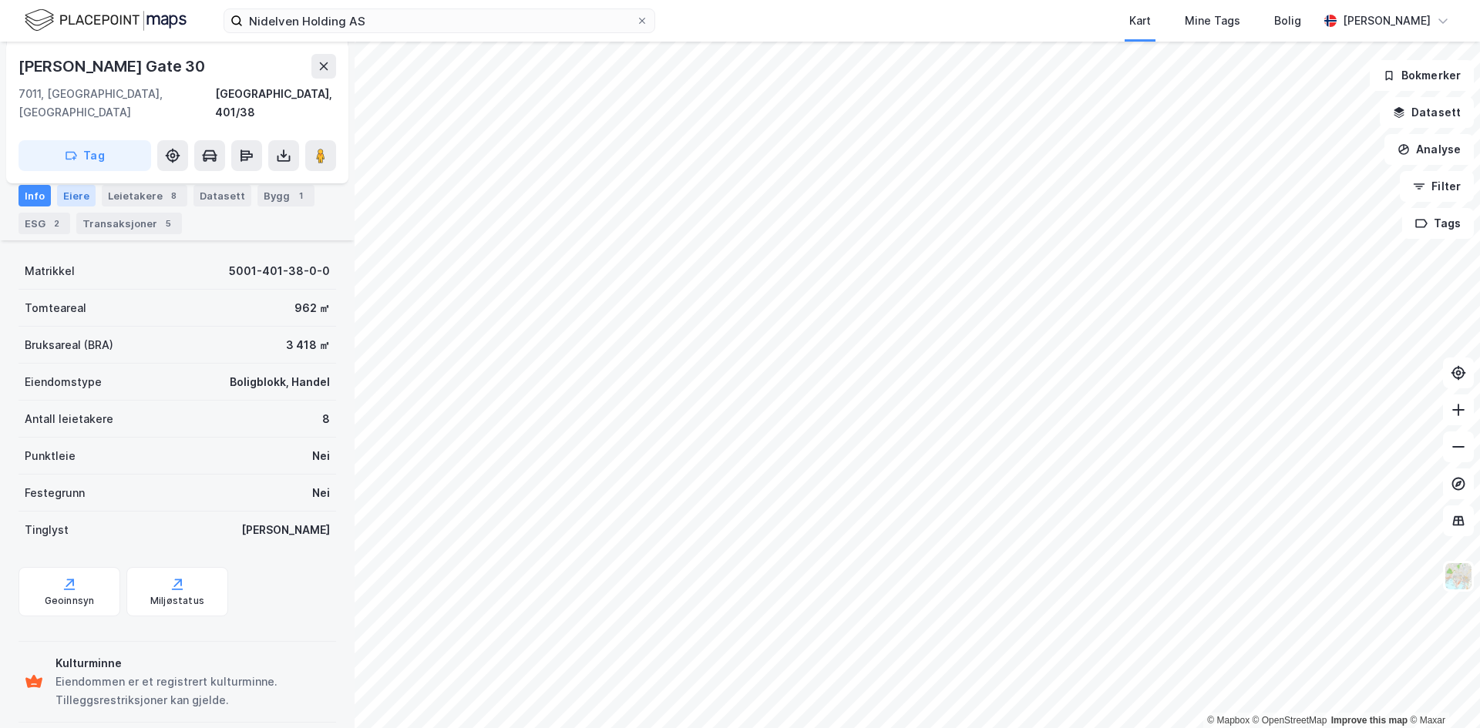
click at [83, 197] on div "Eiere" at bounding box center [76, 196] width 39 height 22
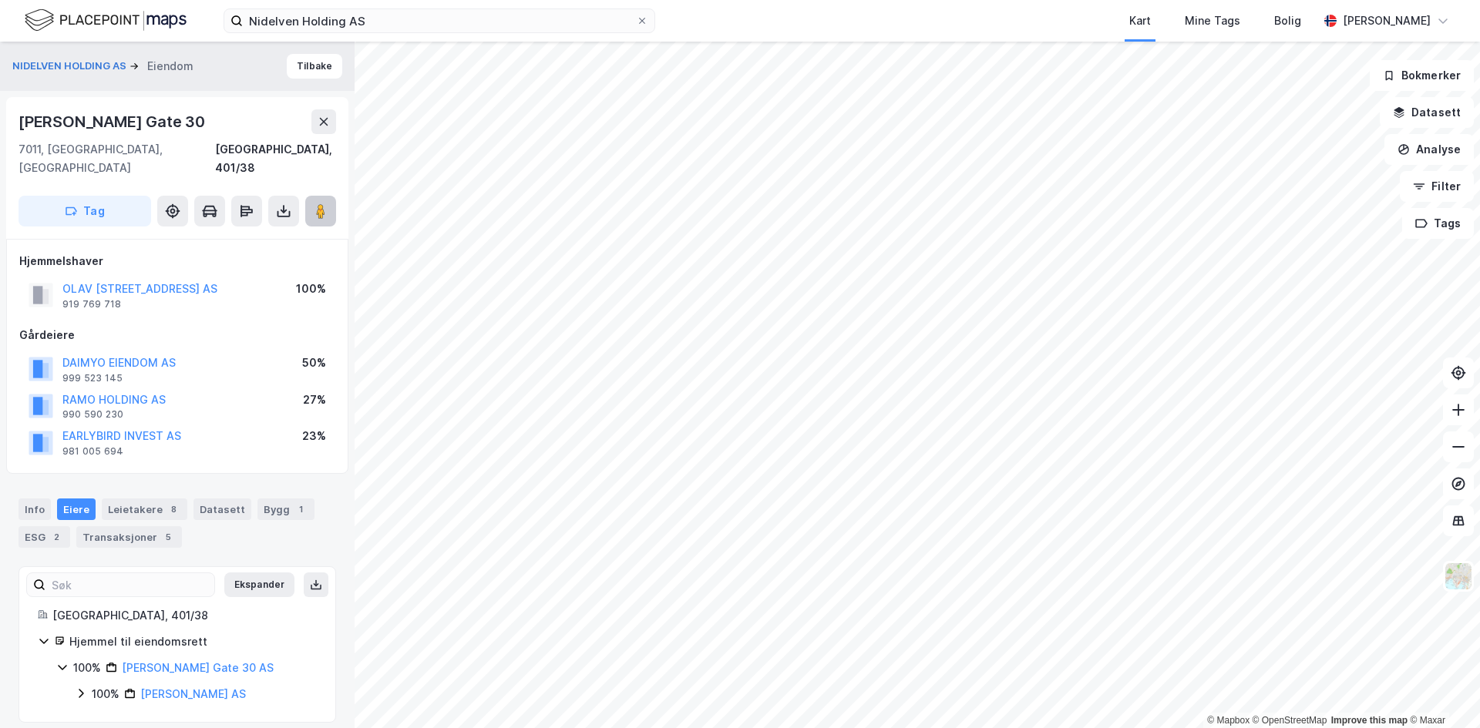
click at [324, 203] on image at bounding box center [320, 210] width 9 height 15
click at [318, 74] on button "Tilbake" at bounding box center [314, 66] width 55 height 25
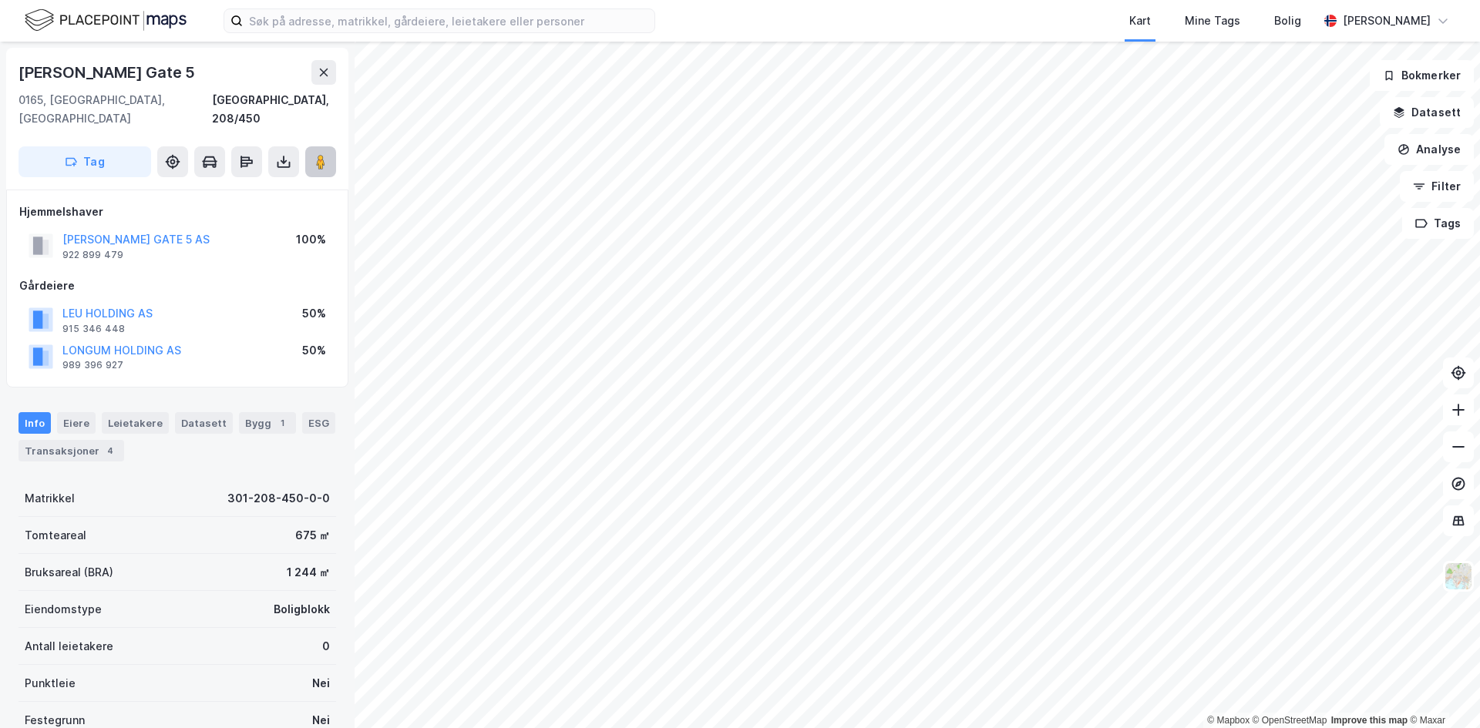
click at [318, 154] on image at bounding box center [320, 161] width 9 height 15
click at [247, 412] on div "Bygg 1" at bounding box center [267, 423] width 57 height 22
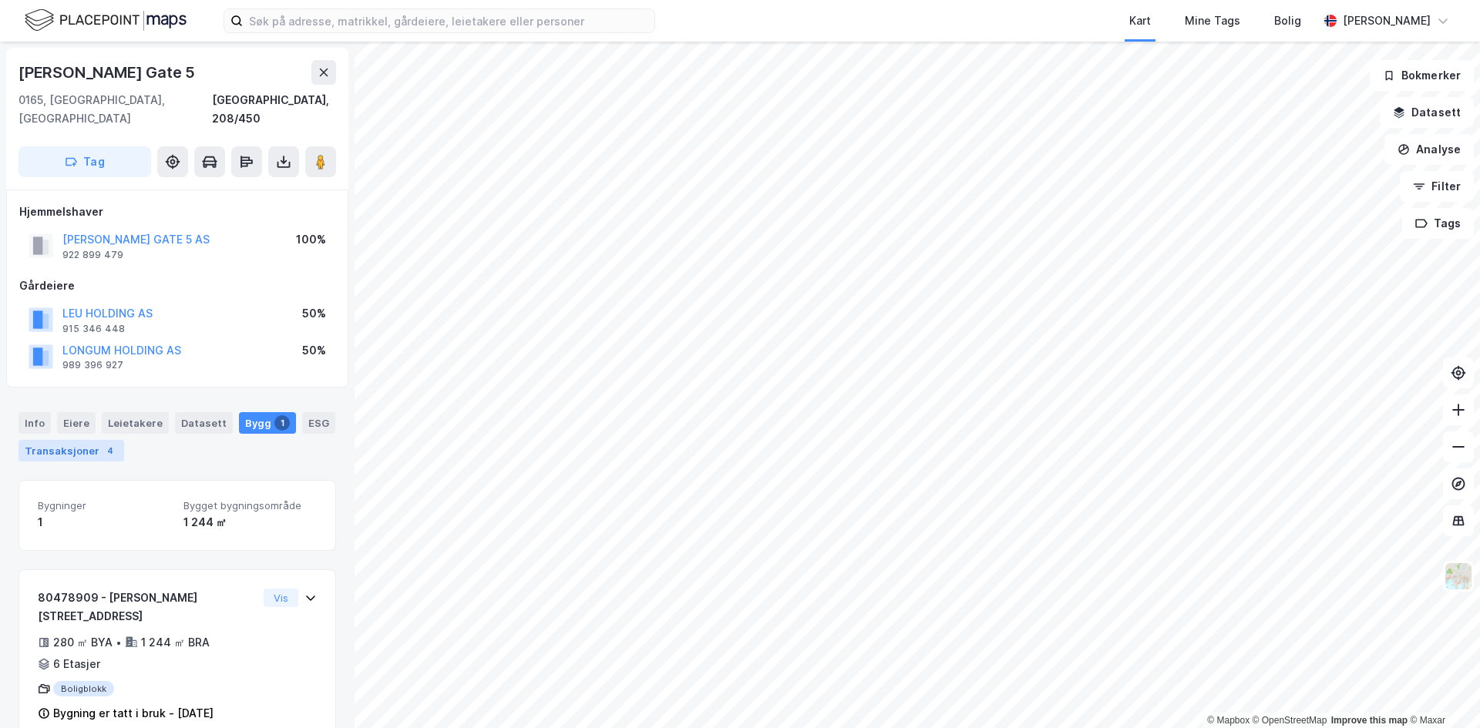
click at [87, 440] on div "Transaksjoner 4" at bounding box center [71, 451] width 106 height 22
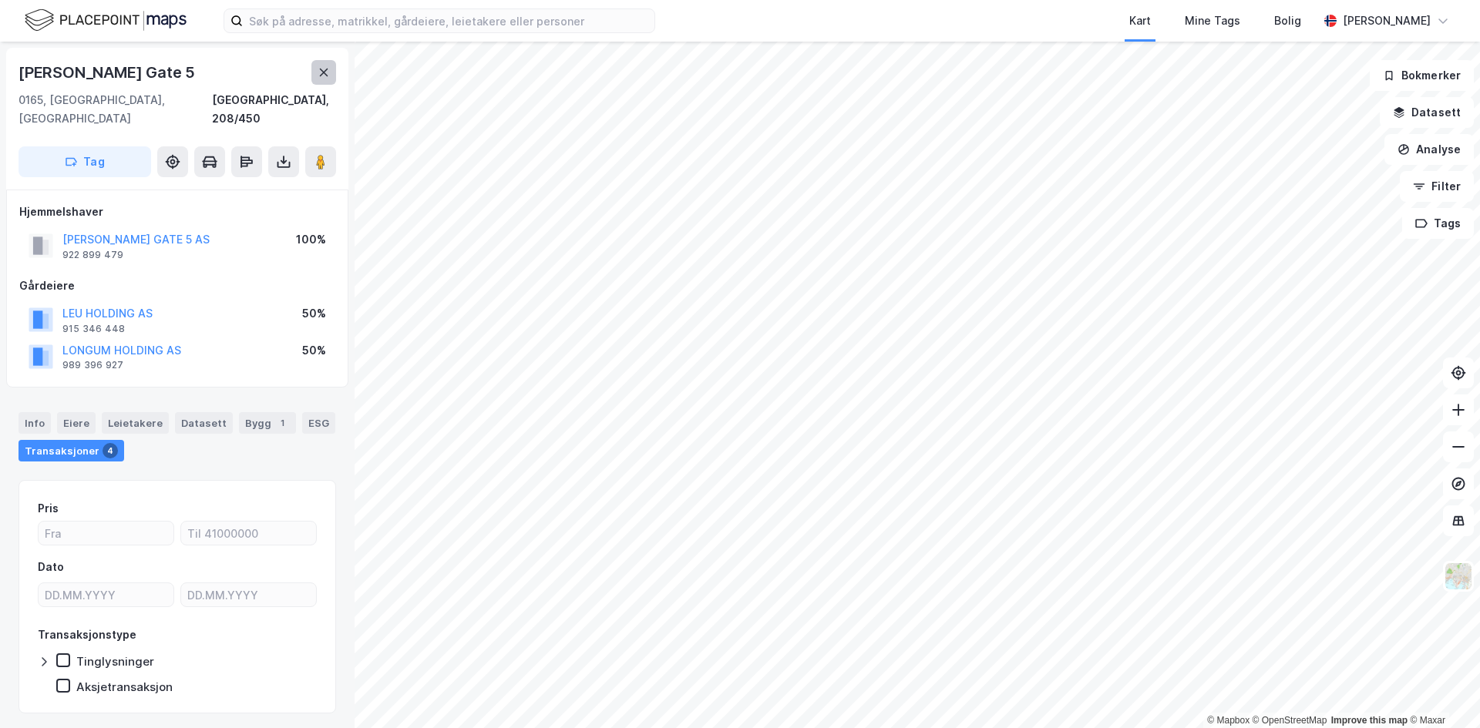
click at [317, 64] on button at bounding box center [323, 72] width 25 height 25
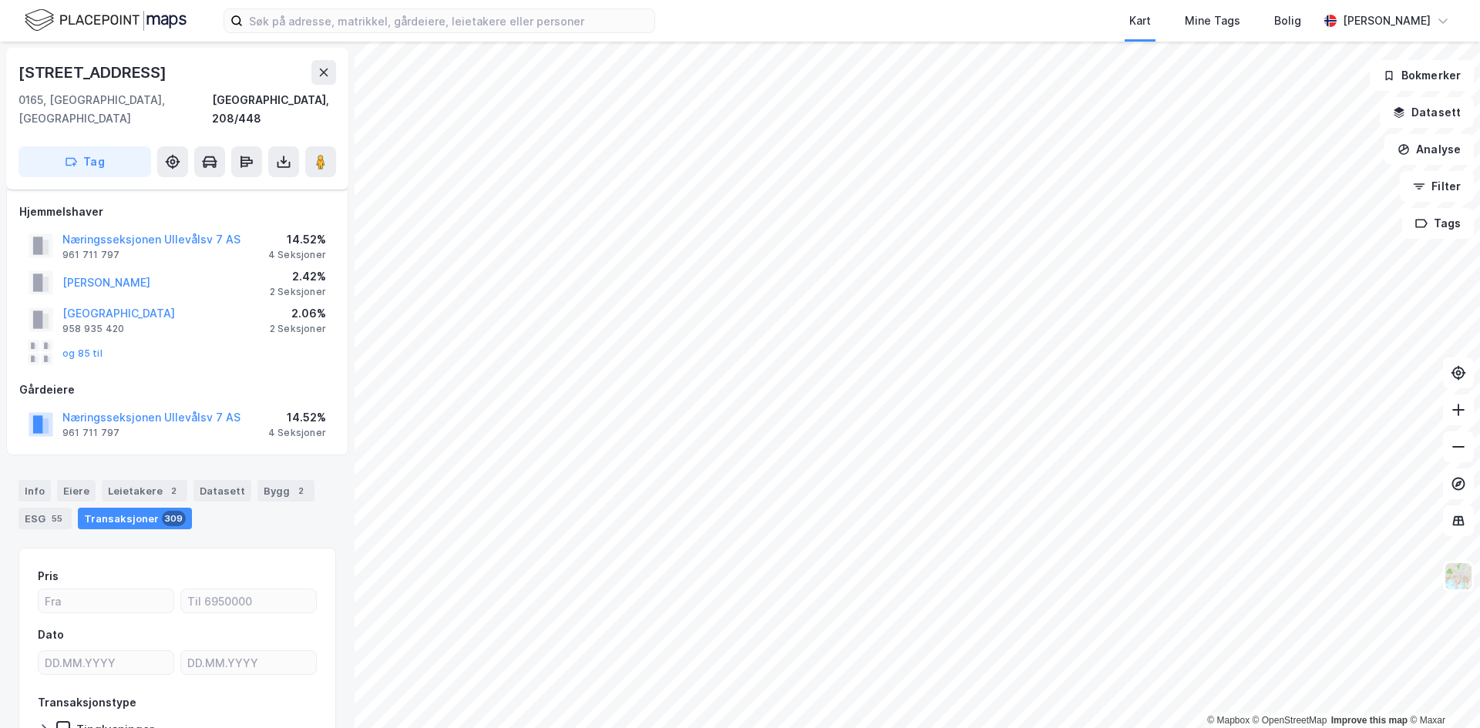
scroll to position [8, 0]
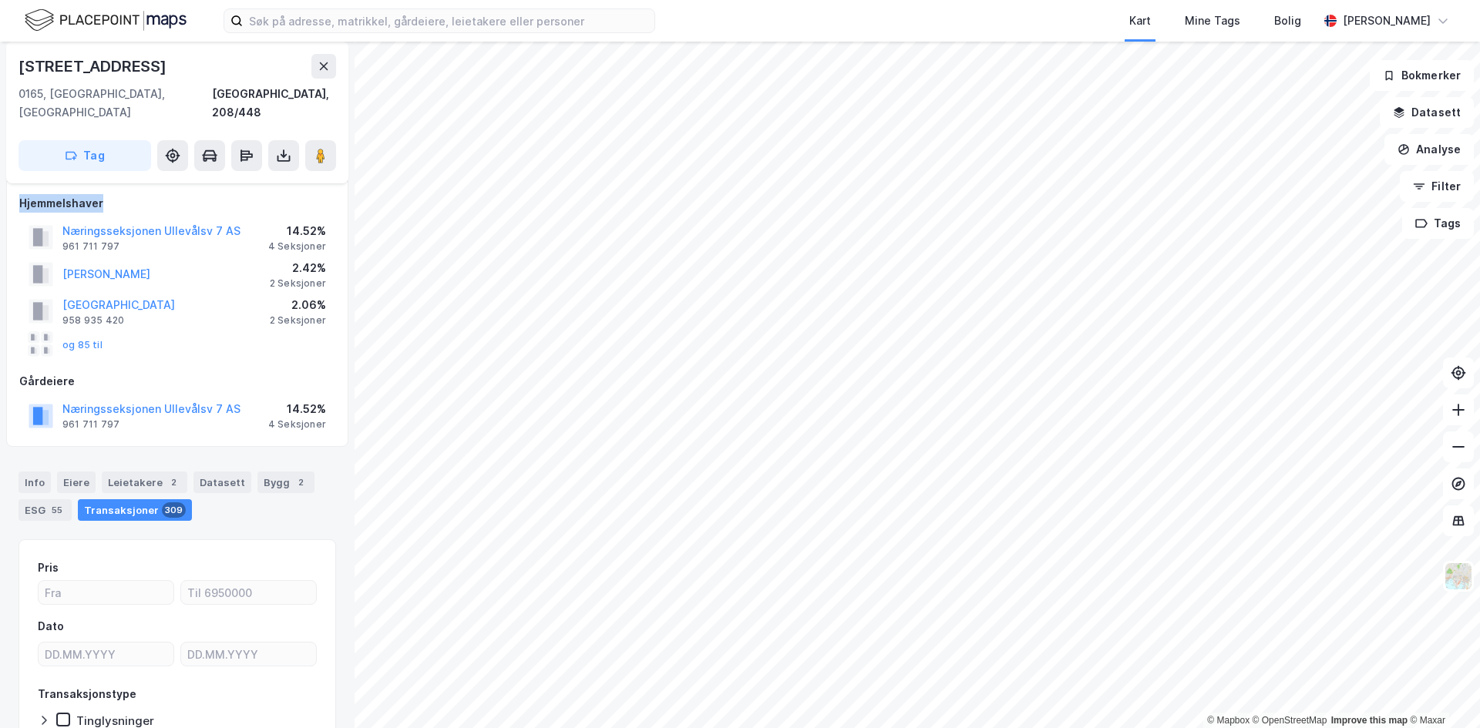
drag, startPoint x: 20, startPoint y: 183, endPoint x: 188, endPoint y: 180, distance: 168.0
click at [188, 194] on div "Hjemmelshaver" at bounding box center [177, 203] width 316 height 18
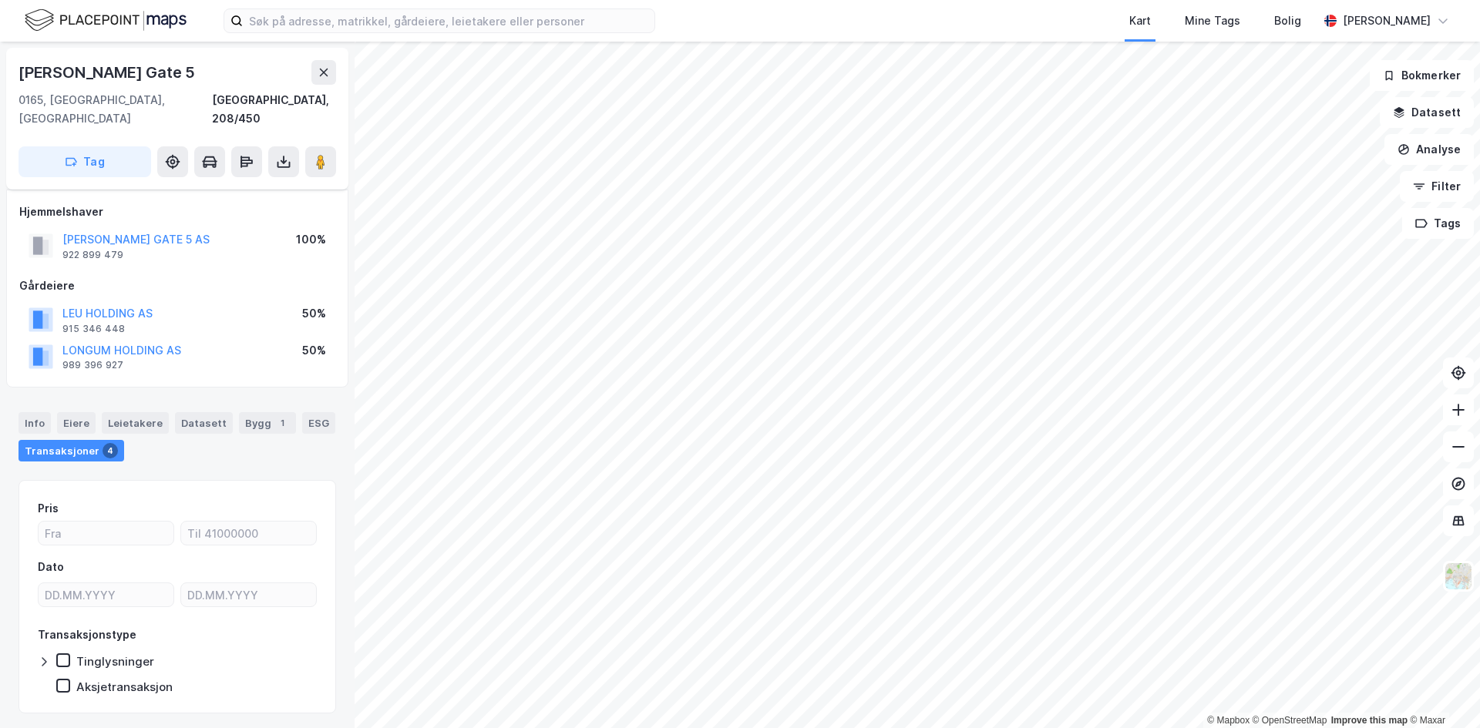
scroll to position [8, 0]
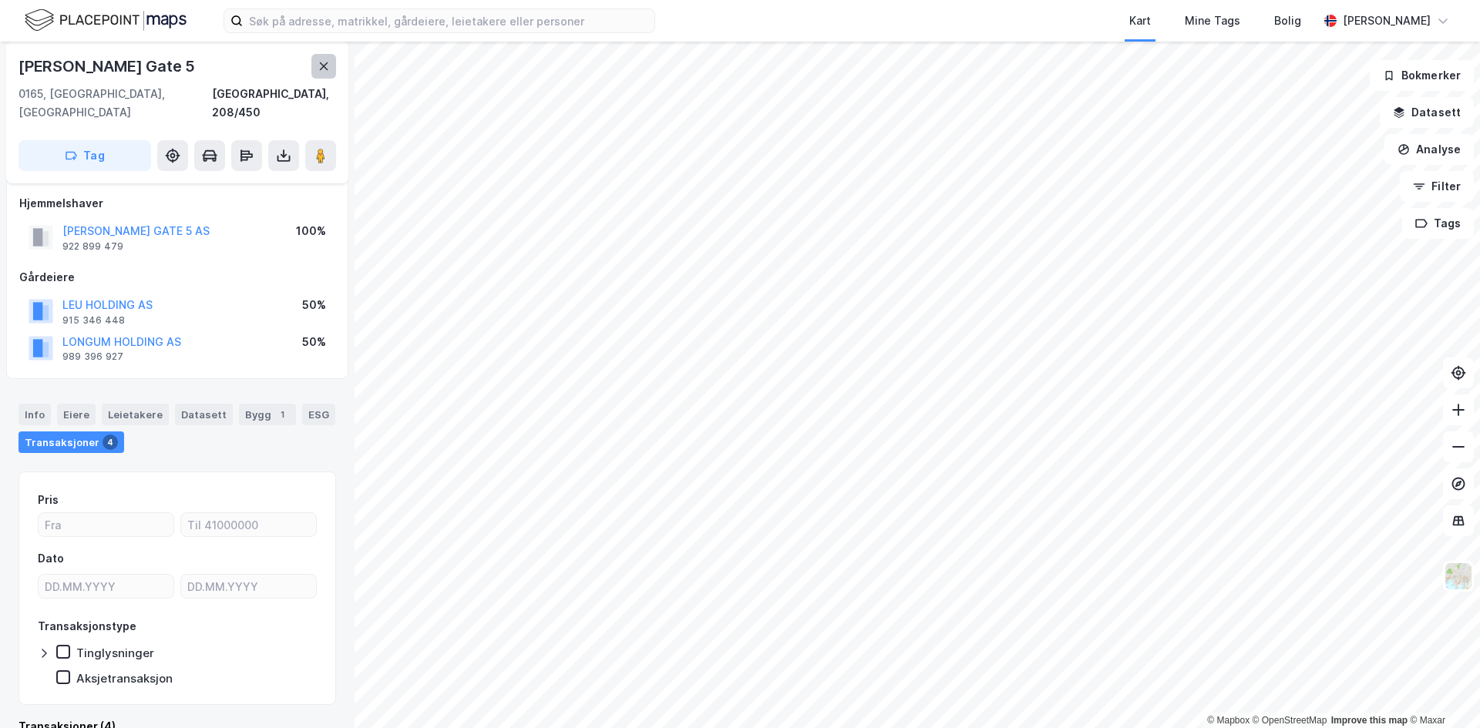
click at [321, 69] on icon at bounding box center [324, 66] width 8 height 8
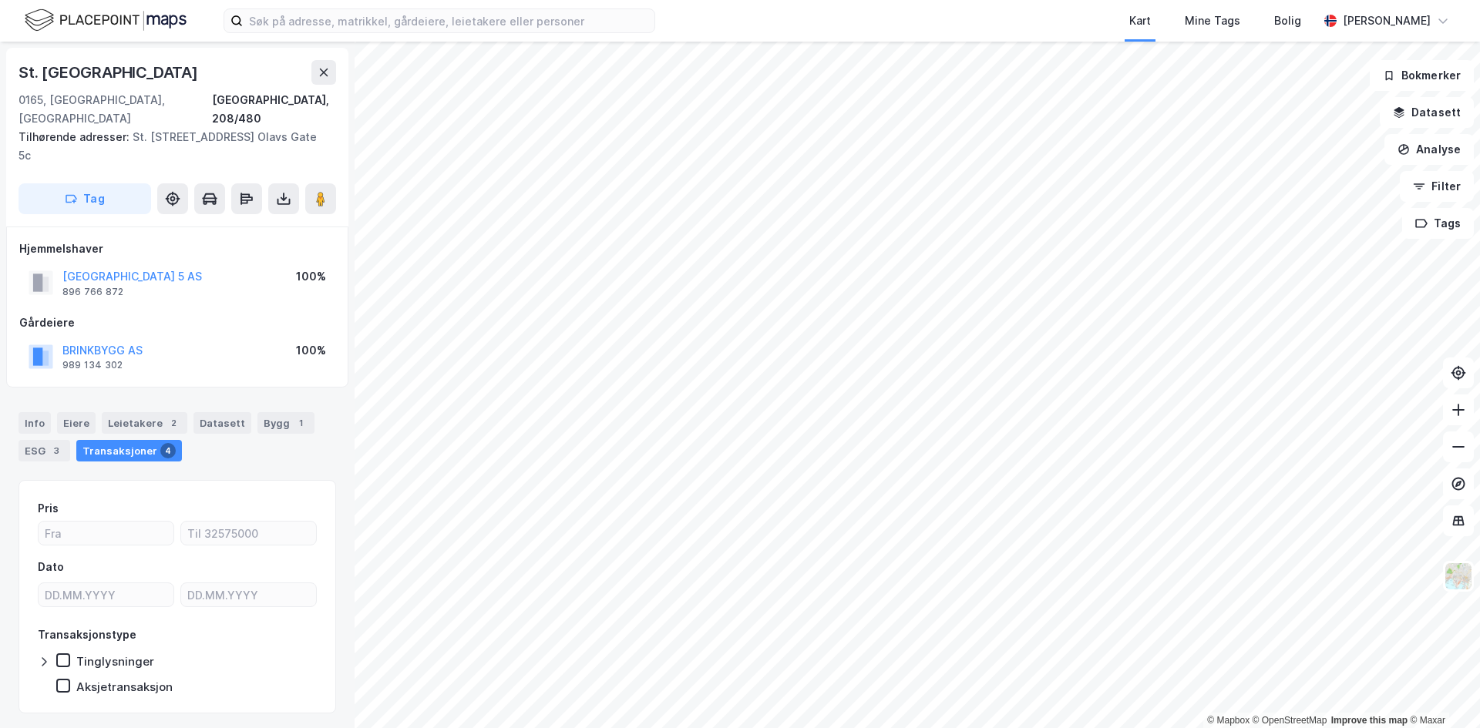
scroll to position [4, 0]
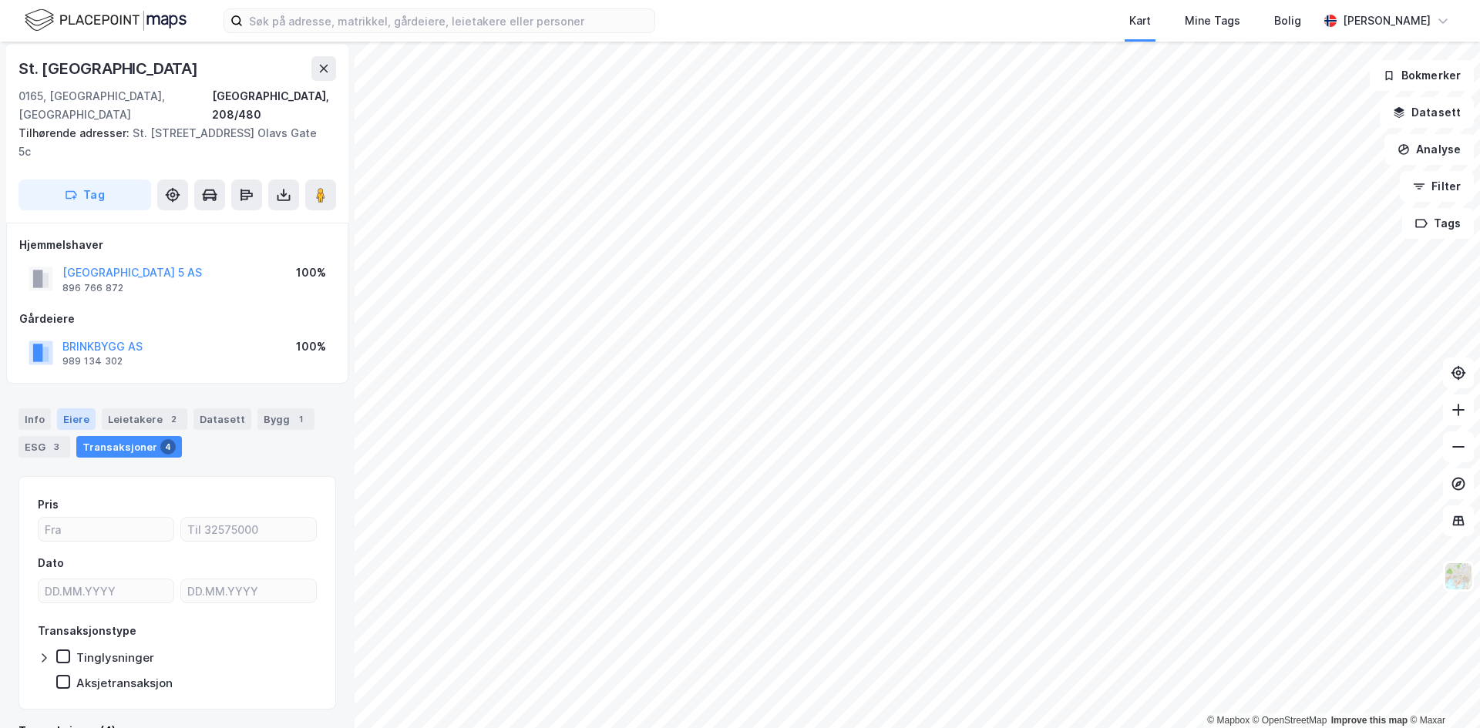
click at [62, 408] on div "Eiere" at bounding box center [76, 419] width 39 height 22
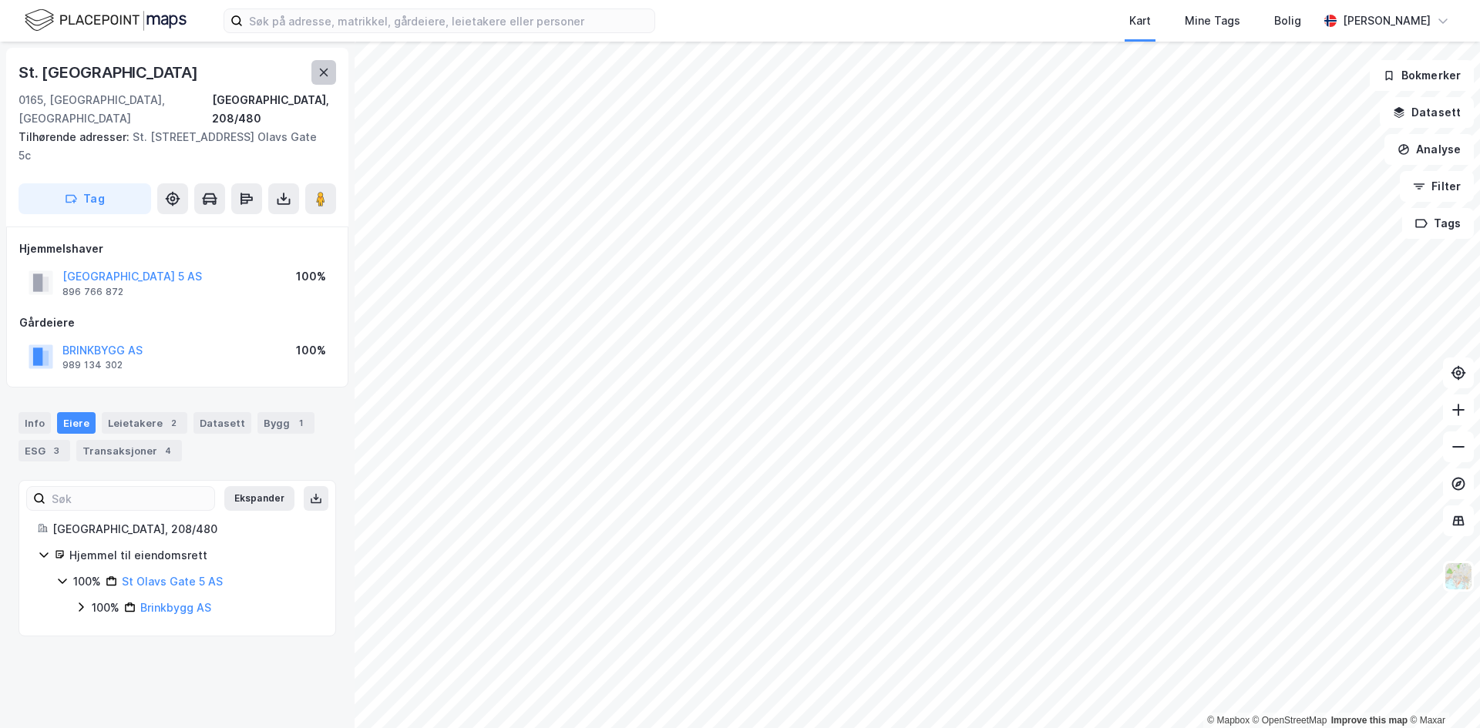
click at [332, 68] on button at bounding box center [323, 72] width 25 height 25
